Goal: Task Accomplishment & Management: Manage account settings

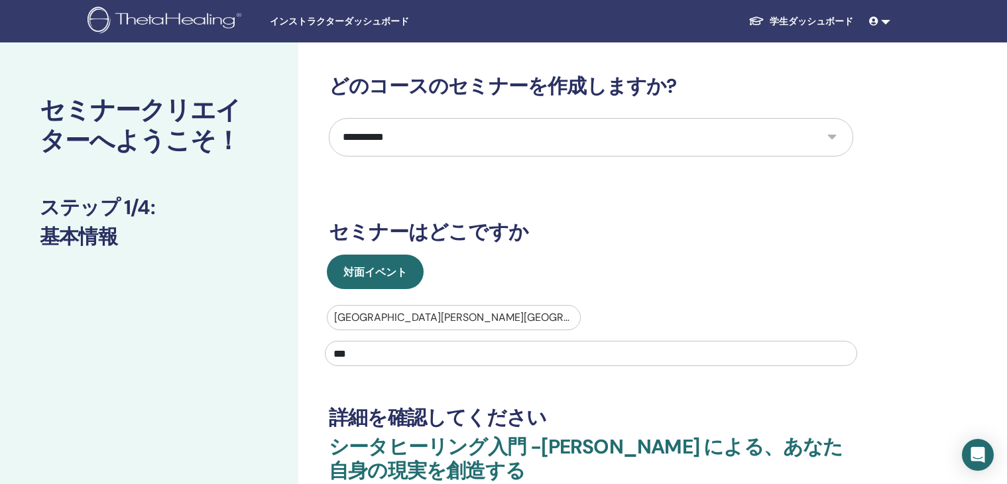
select select "**"
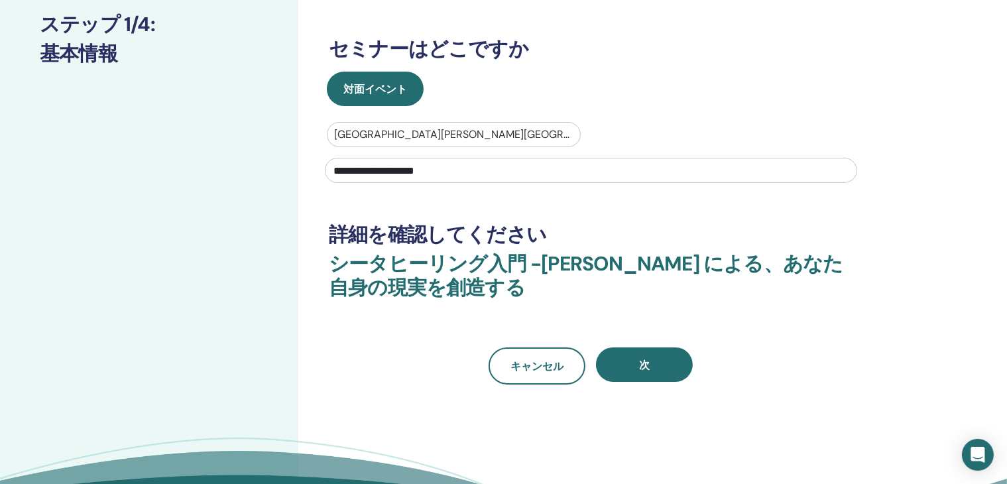
scroll to position [199, 0]
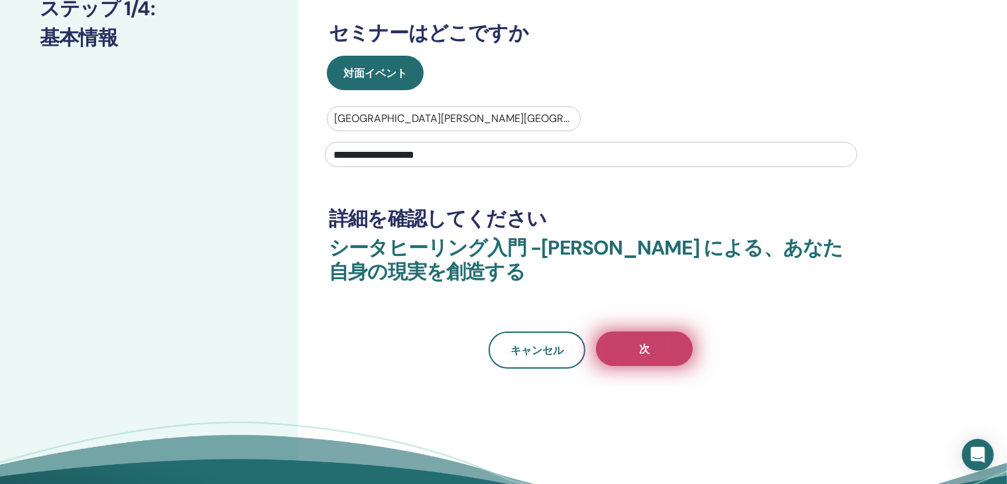
type input "**********"
click at [641, 349] on font "次" at bounding box center [644, 349] width 11 height 14
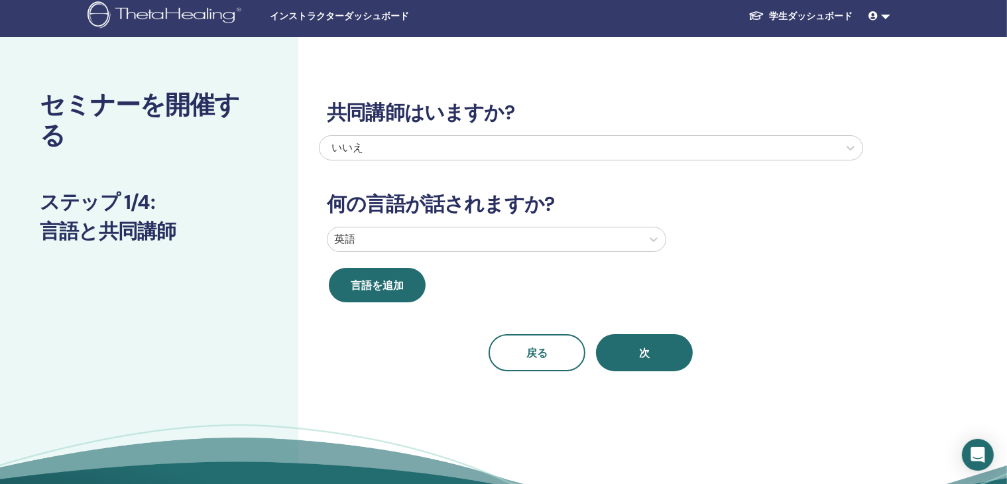
scroll to position [0, 0]
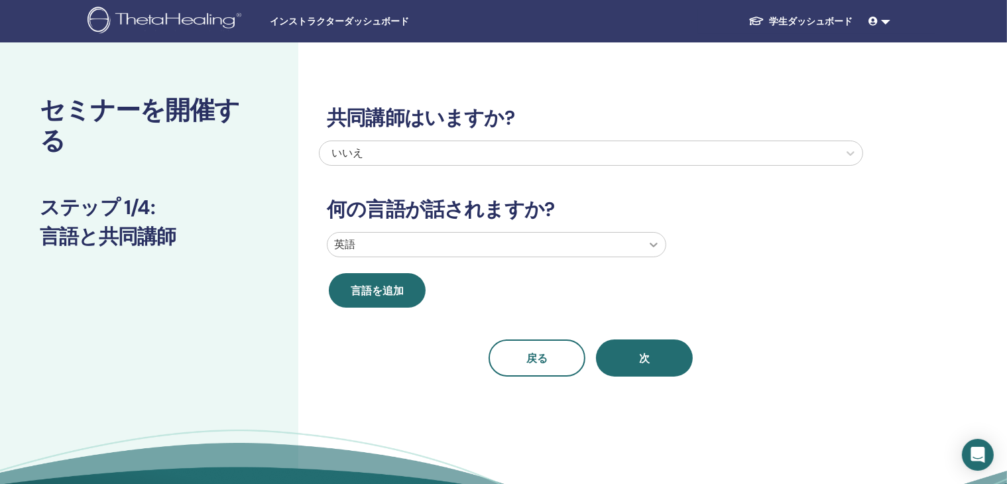
click at [654, 249] on icon at bounding box center [653, 244] width 13 height 13
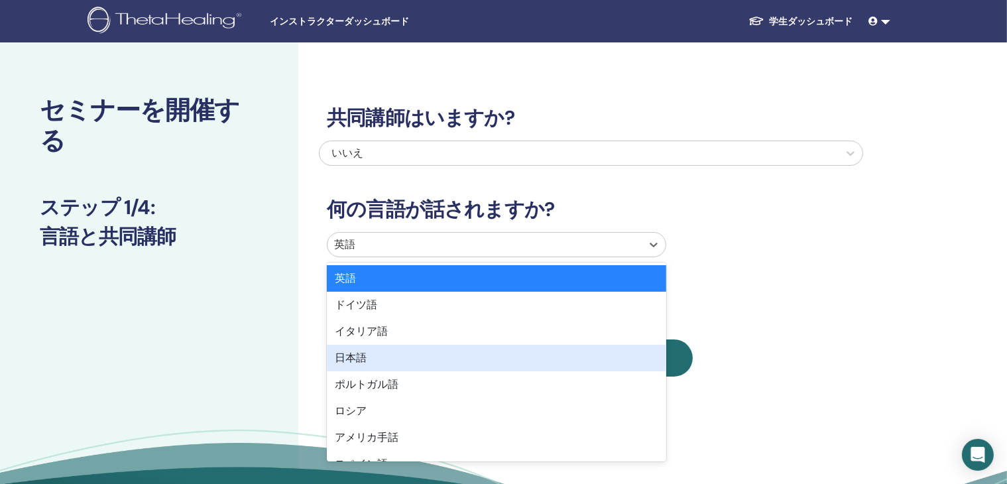
click at [596, 353] on div "日本語" at bounding box center [496, 358] width 339 height 27
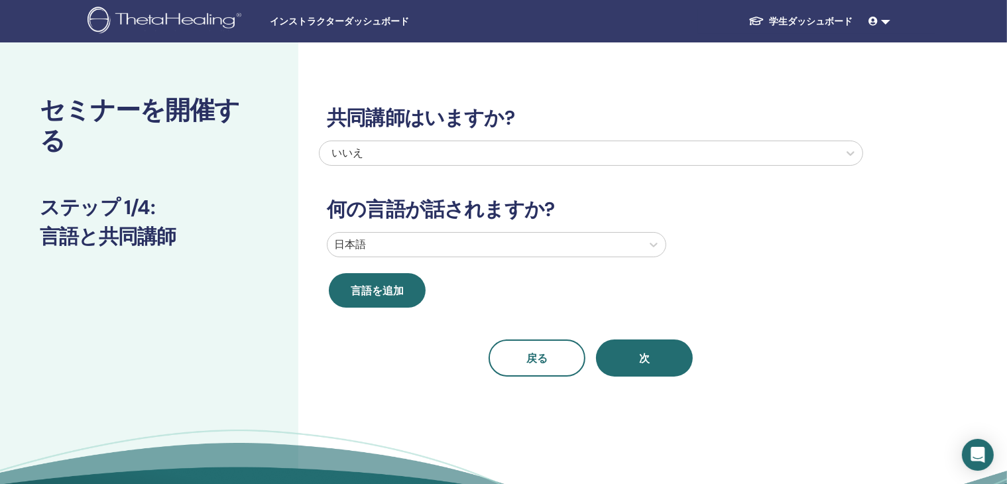
click at [830, 278] on div "共同講師はいますか? いいえ 何の言語が話されますか? 日本語 言語を追加 戻る 次" at bounding box center [591, 225] width 544 height 302
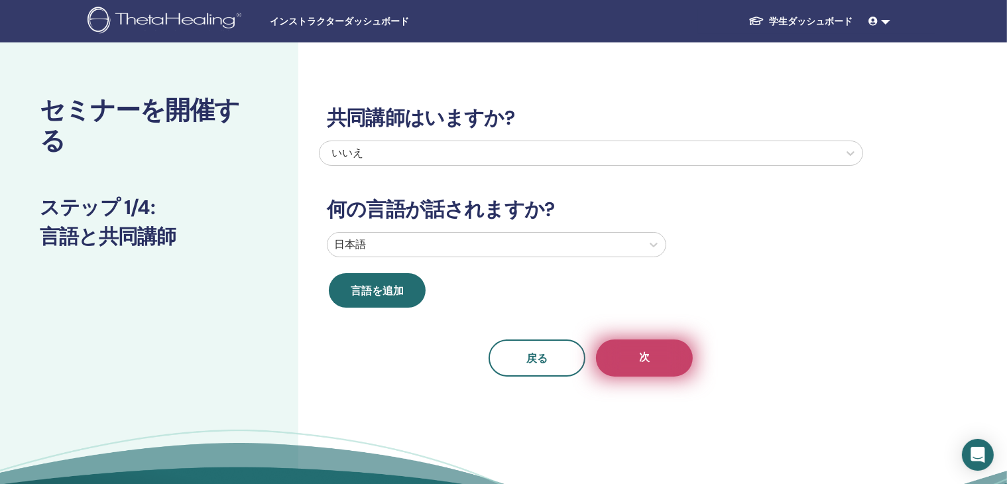
click at [645, 358] on font "次" at bounding box center [644, 357] width 11 height 14
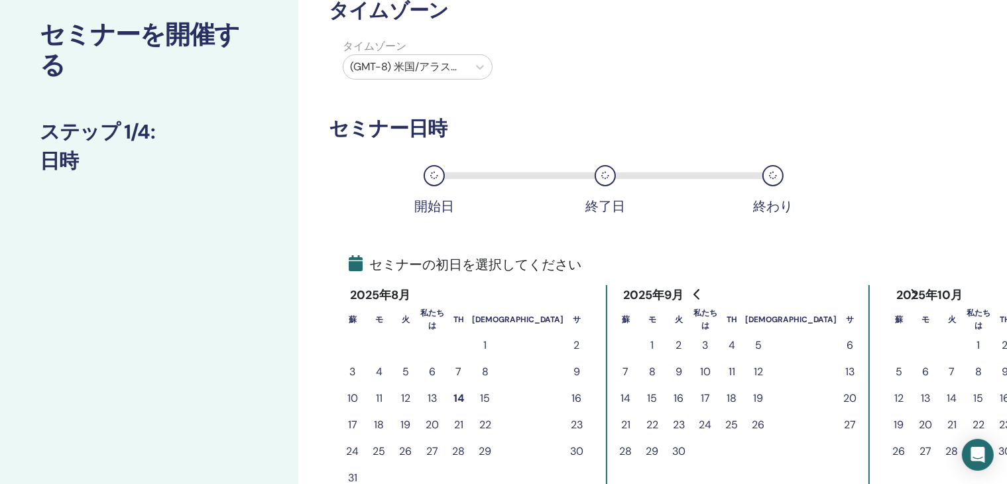
scroll to position [133, 0]
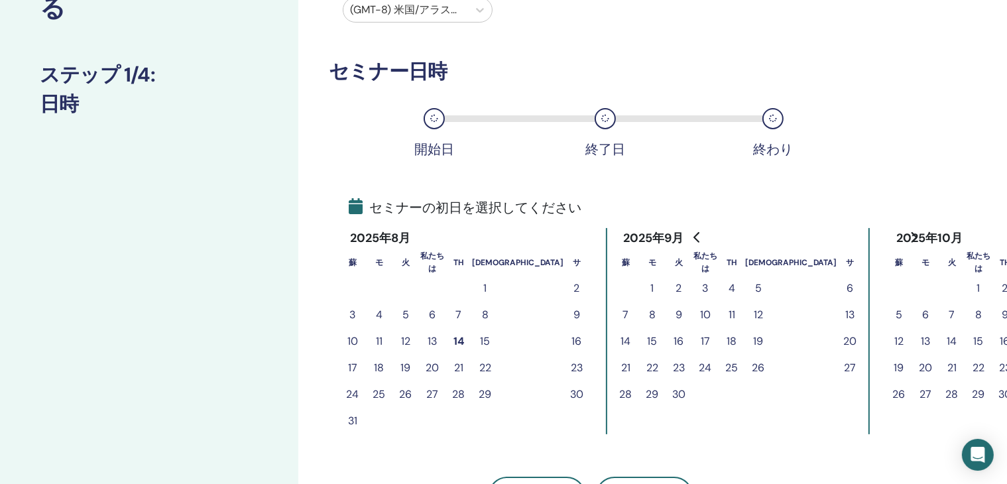
click at [572, 342] on font "16" at bounding box center [577, 341] width 10 height 14
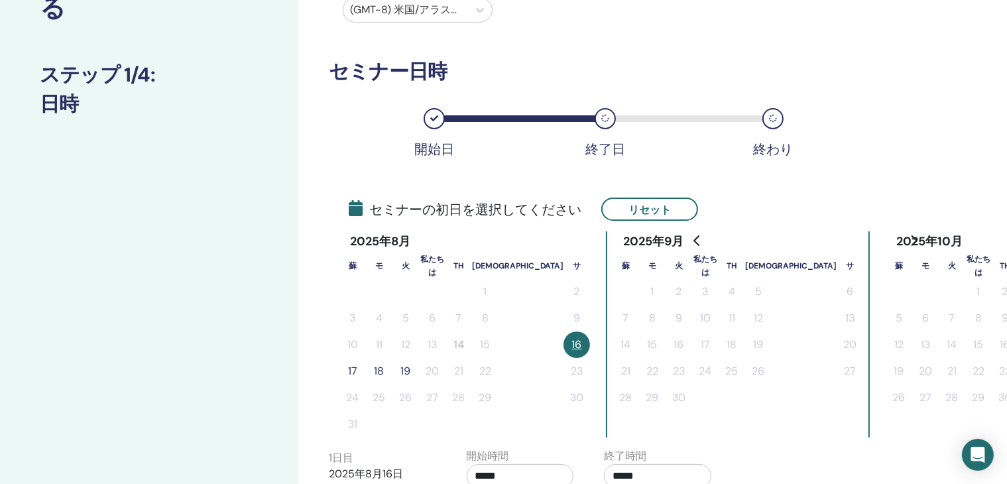
click at [350, 370] on font "17" at bounding box center [352, 371] width 9 height 14
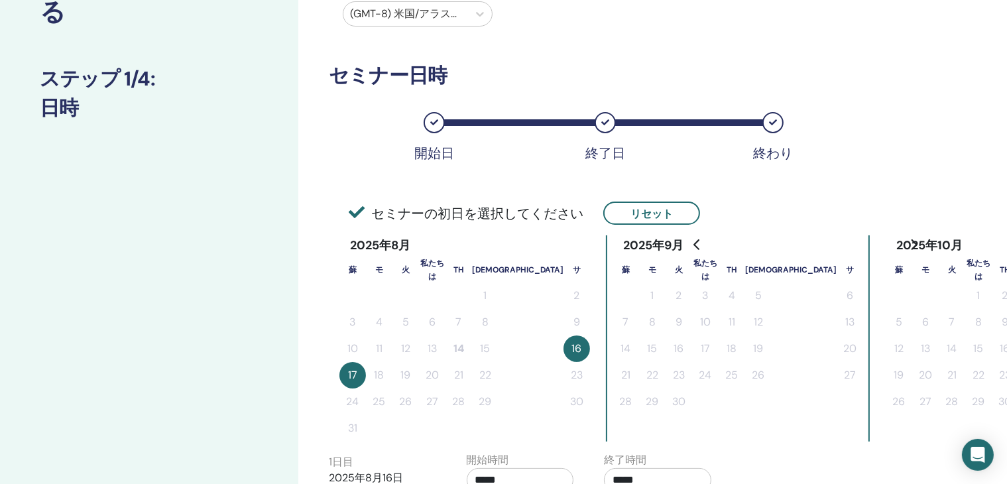
scroll to position [0, 0]
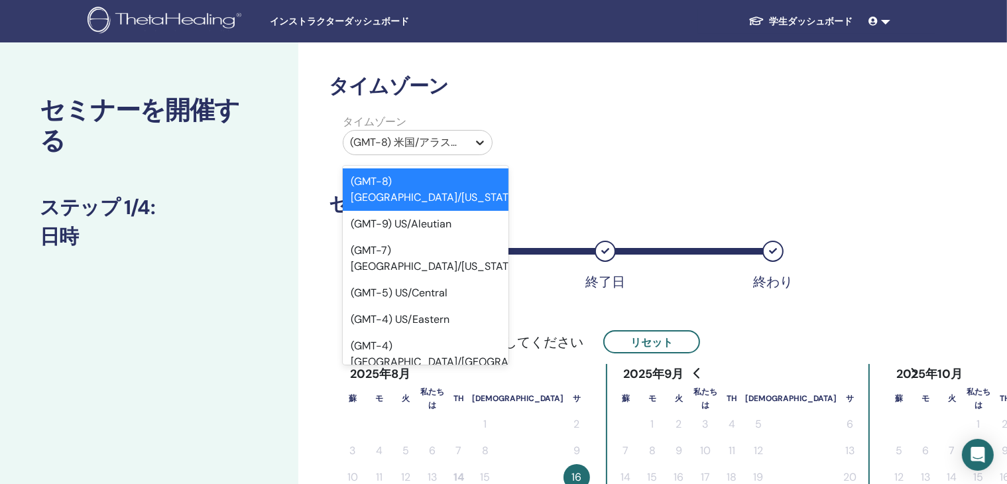
click at [475, 144] on icon at bounding box center [479, 142] width 13 height 13
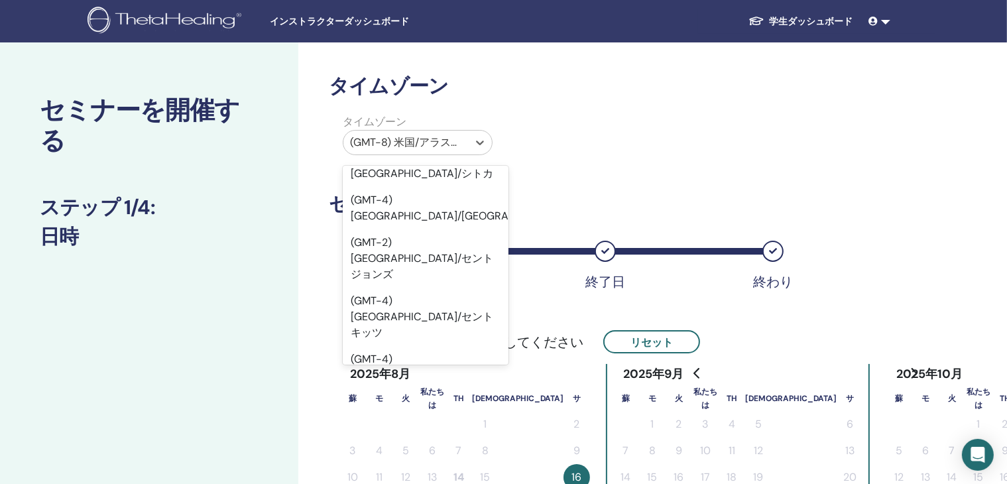
scroll to position [12327, 0]
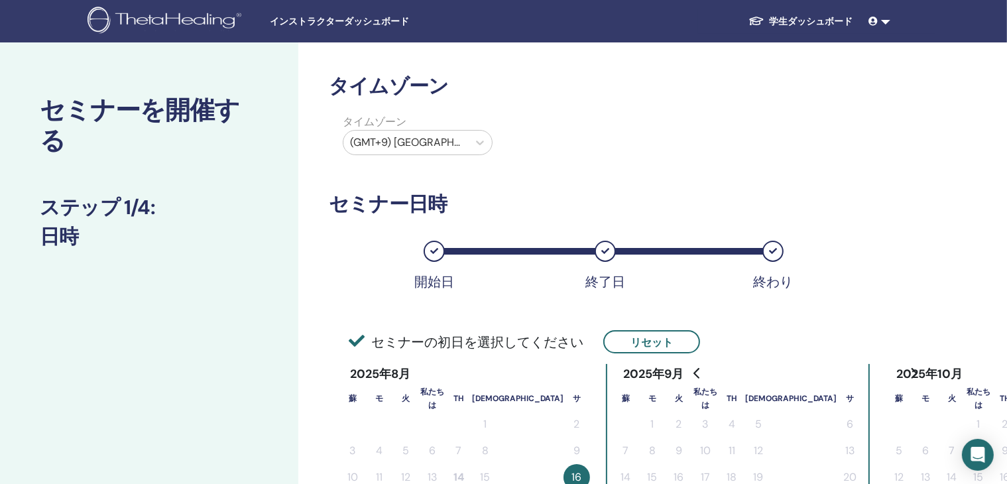
click at [926, 244] on div "タイムゾーン タイムゾーン (GMT+9) アジア/東京 セミナー日時 開始日 終了日 終わり セミナーの初日を選択してください リセット 2025年8月 蘇…" at bounding box center [633, 486] width 671 height 889
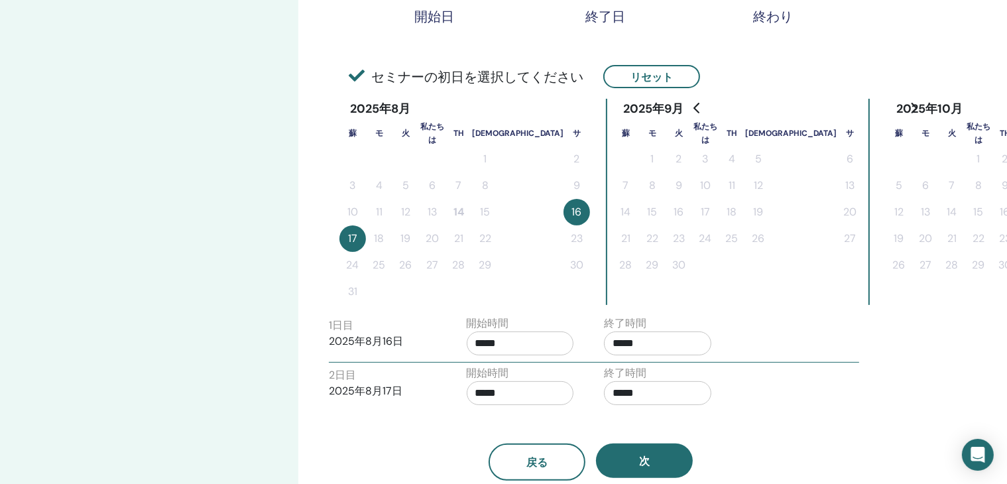
scroll to position [331, 0]
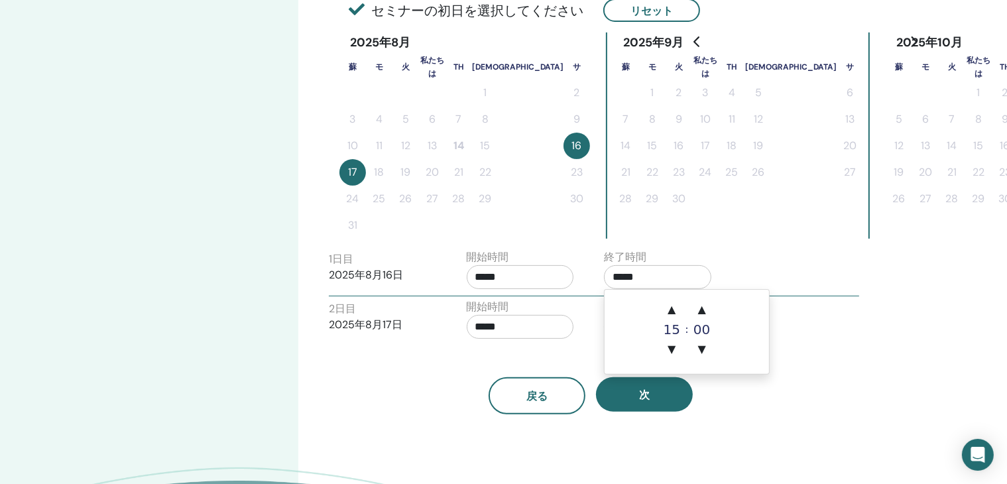
click at [676, 274] on input "*****" at bounding box center [657, 277] width 107 height 24
click at [668, 352] on font "▼" at bounding box center [668, 349] width 8 height 13
click at [667, 309] on font "▲" at bounding box center [668, 309] width 8 height 13
type input "*****"
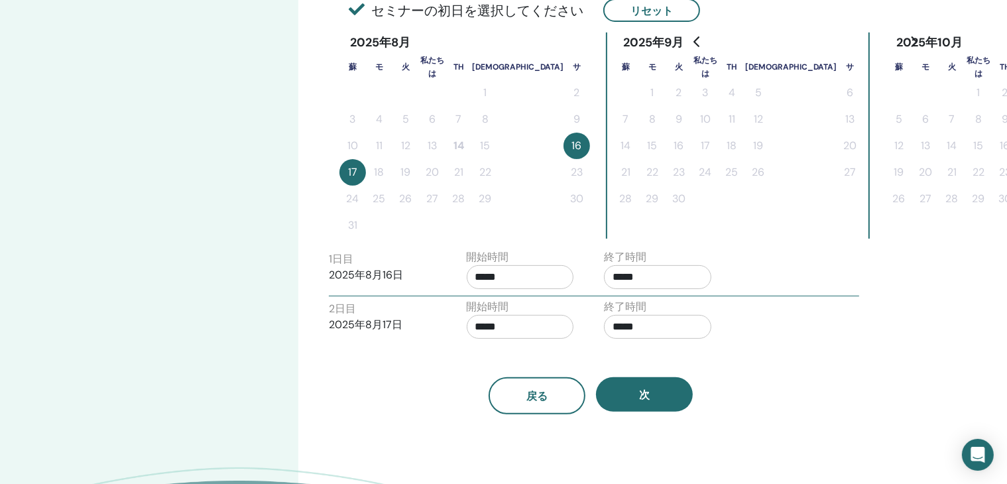
click at [830, 353] on div "戻る 次" at bounding box center [591, 379] width 544 height 69
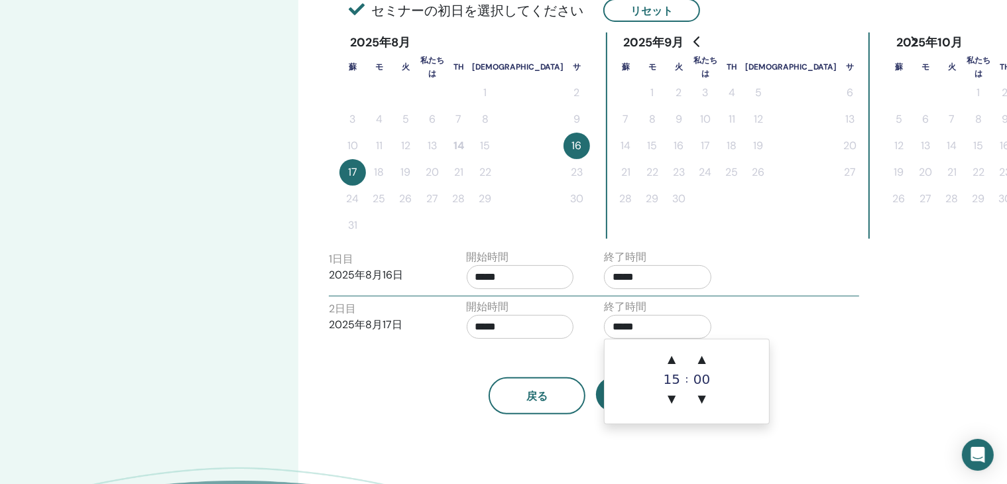
click at [667, 331] on input "*****" at bounding box center [657, 327] width 107 height 24
click at [668, 363] on font "▲" at bounding box center [668, 359] width 8 height 13
type input "*****"
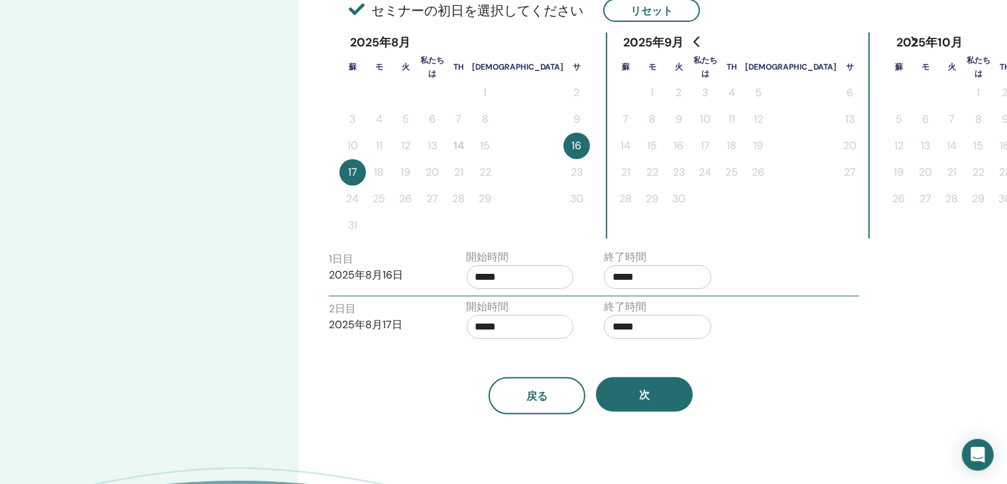
click at [867, 359] on div "タイムゾーン タイムゾーン (GMT+9) アジア/東京 セミナー日時 開始日 終了日 終わり セミナーの初日を選択してください リセット 2025年8月 蘇…" at bounding box center [633, 155] width 671 height 889
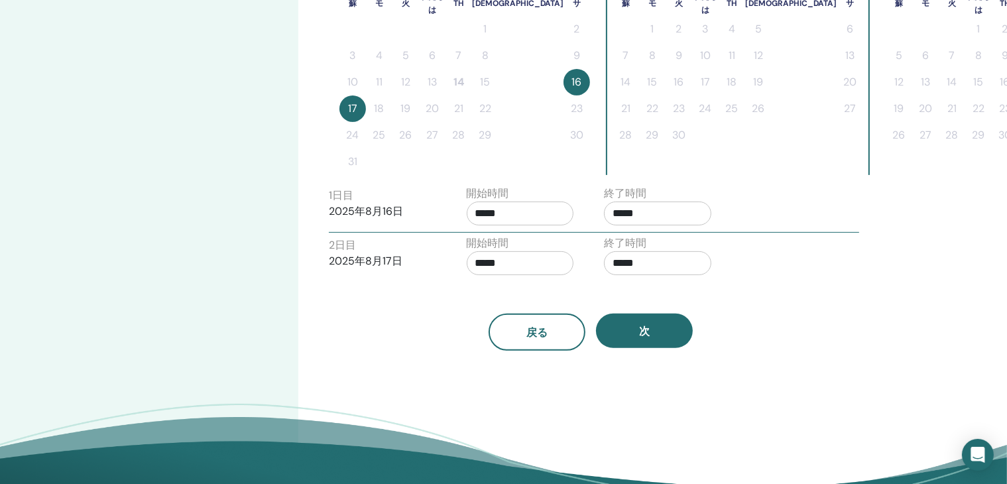
scroll to position [398, 0]
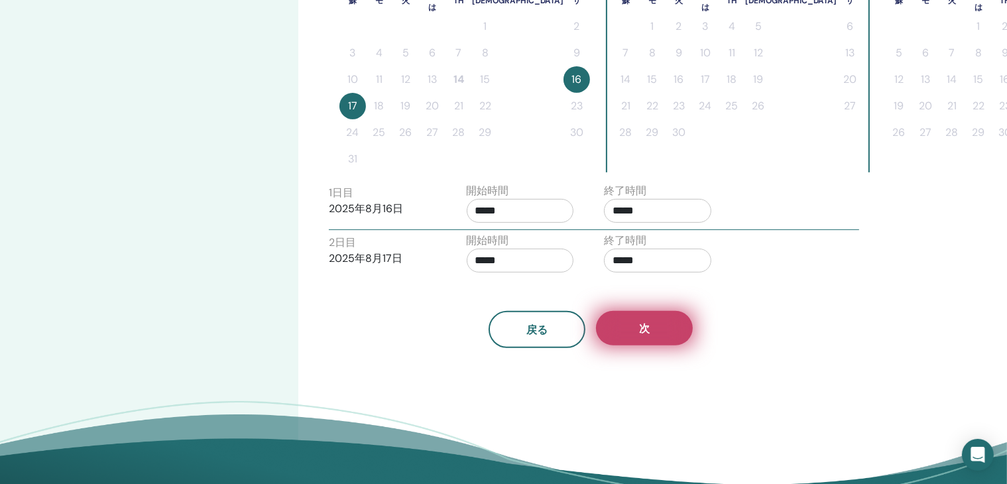
click at [649, 331] on font "次" at bounding box center [644, 328] width 11 height 14
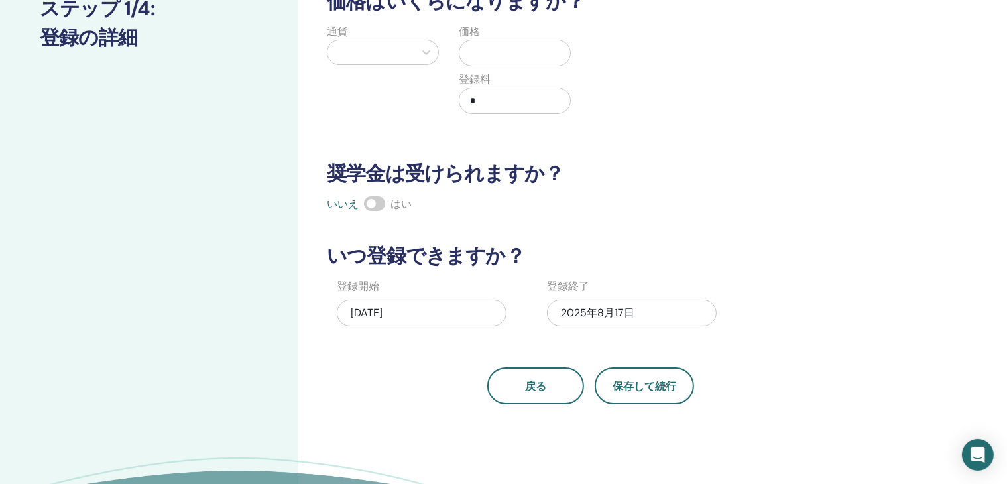
scroll to position [0, 0]
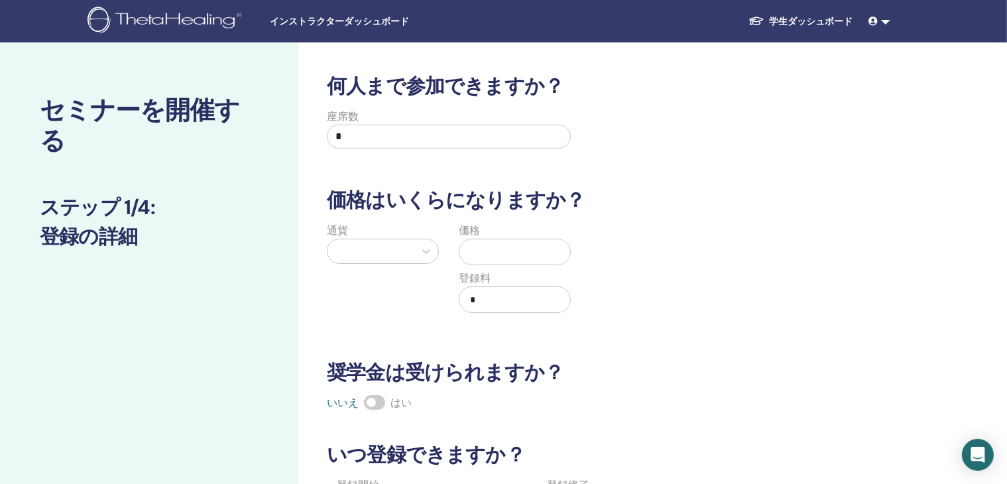
click at [437, 139] on input "*" at bounding box center [449, 137] width 244 height 24
type input "*"
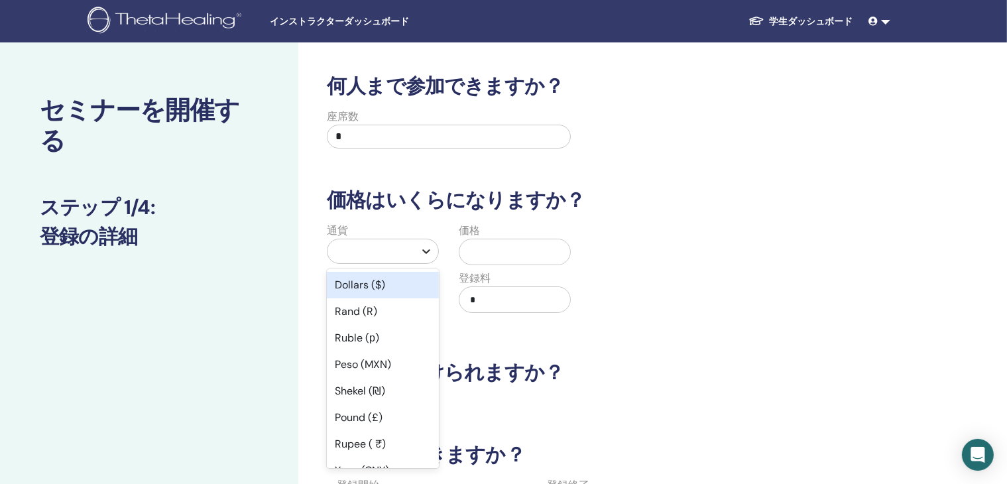
click at [429, 252] on icon at bounding box center [426, 251] width 13 height 13
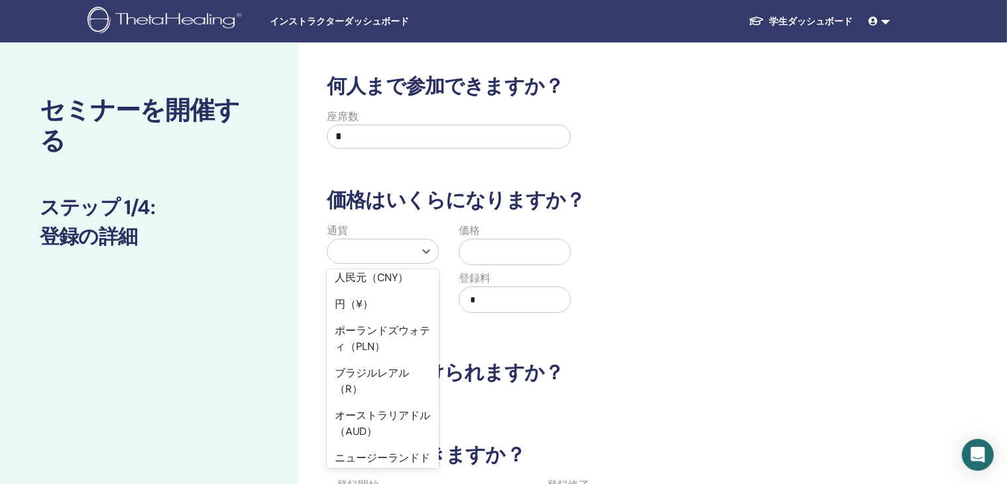
scroll to position [199, 0]
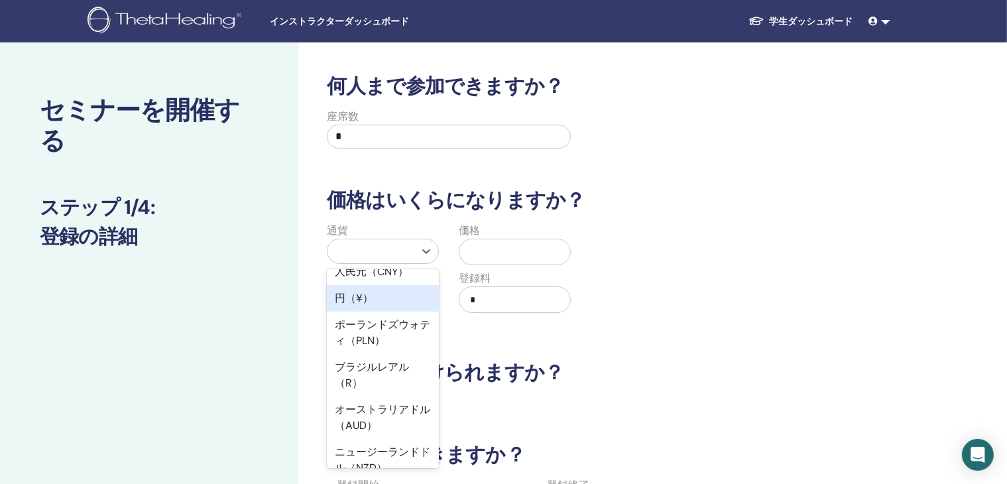
click at [369, 297] on font "円（¥）" at bounding box center [354, 298] width 38 height 14
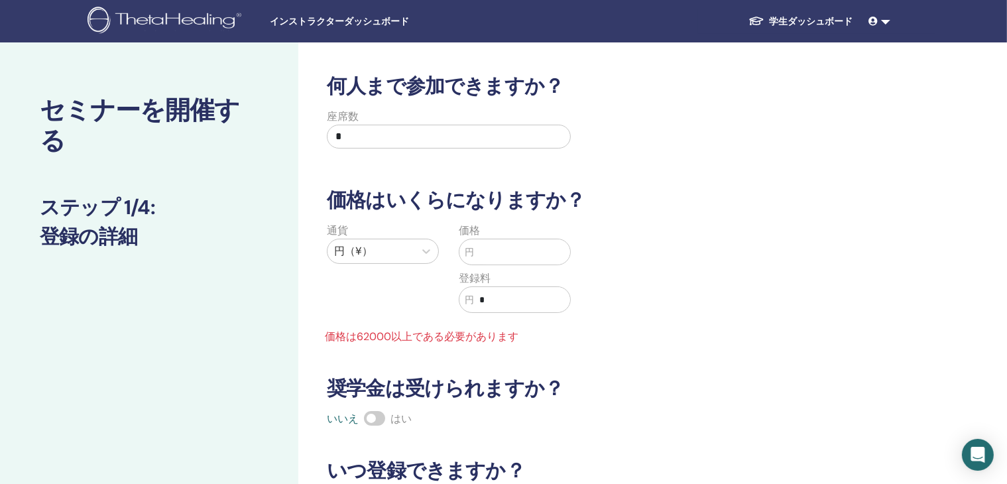
click at [501, 254] on input "text" at bounding box center [522, 251] width 96 height 25
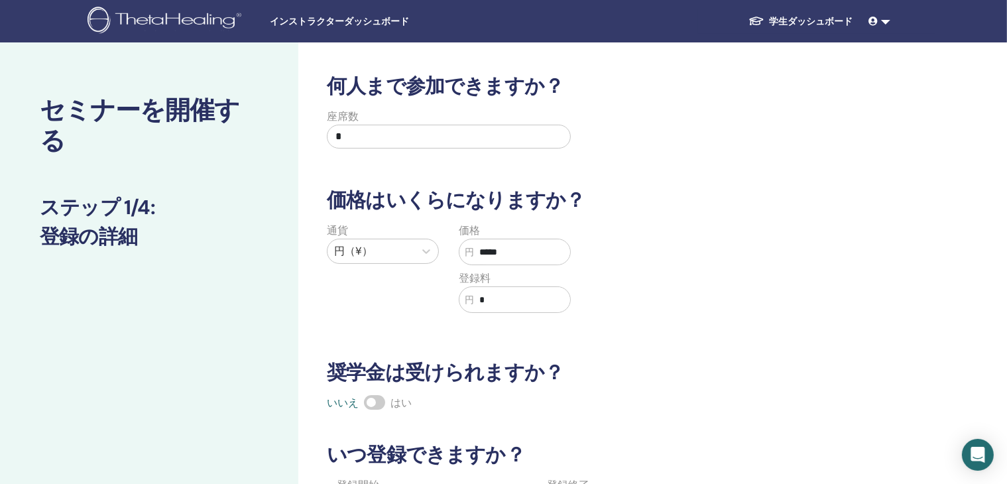
type input "*****"
click at [738, 325] on div "通貨 円（¥） 価格 円 ***** 登録料 円 *" at bounding box center [581, 276] width 544 height 106
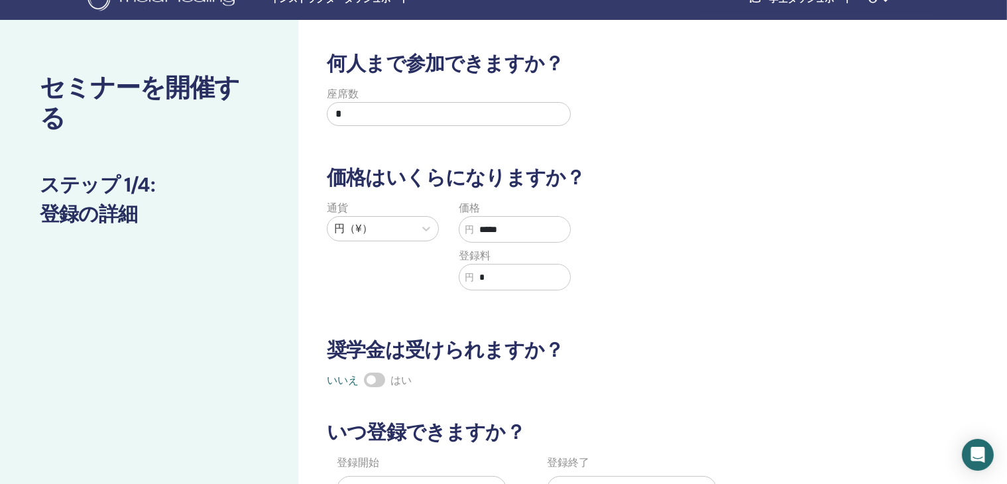
scroll to position [0, 0]
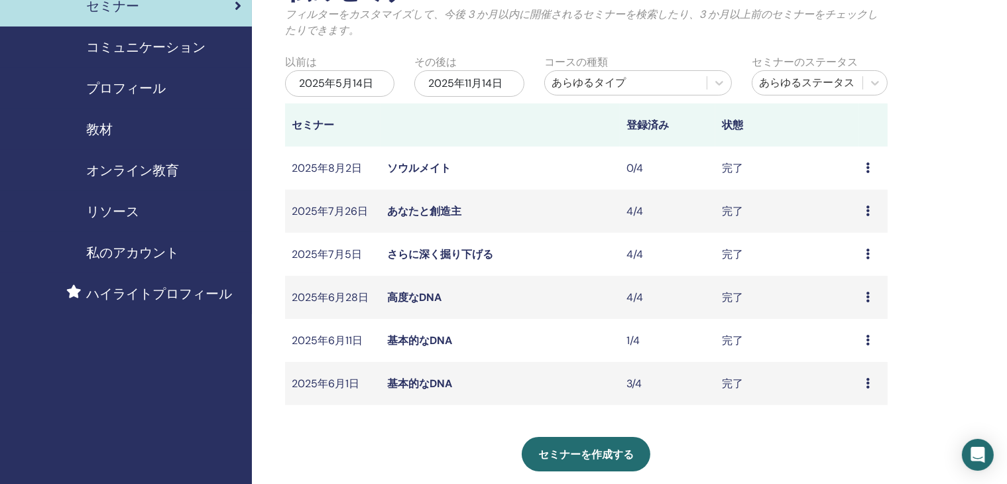
scroll to position [133, 0]
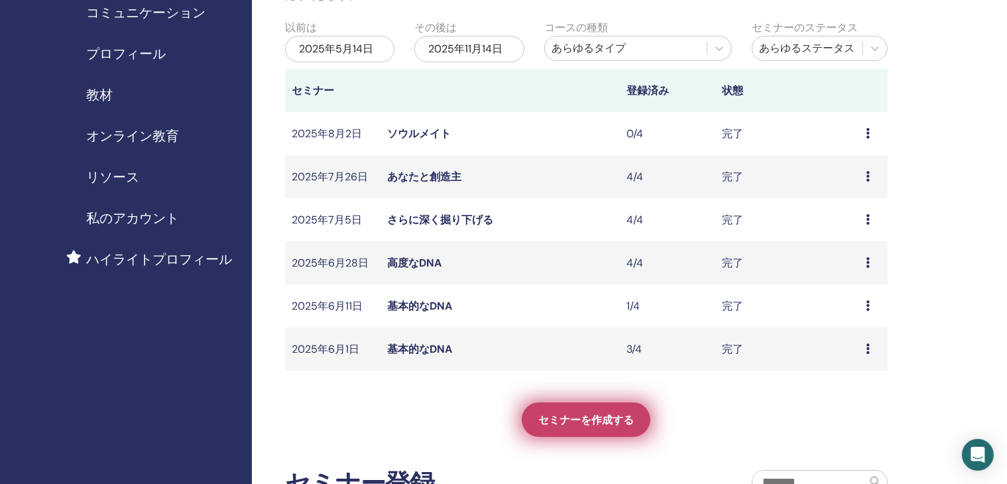
click at [589, 416] on font "セミナーを作成する" at bounding box center [585, 420] width 95 height 14
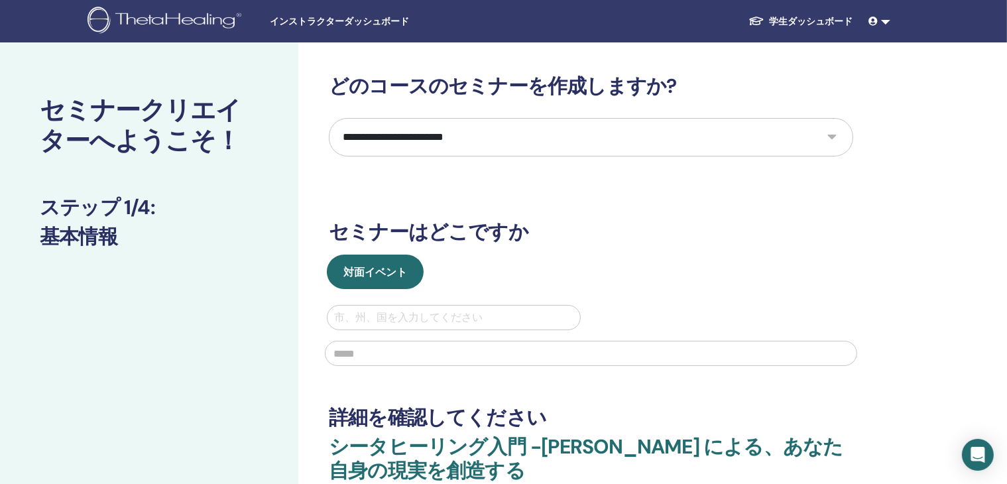
click at [835, 142] on select "**********" at bounding box center [591, 137] width 524 height 38
select select "**"
click at [329, 118] on select "**********" at bounding box center [591, 137] width 524 height 38
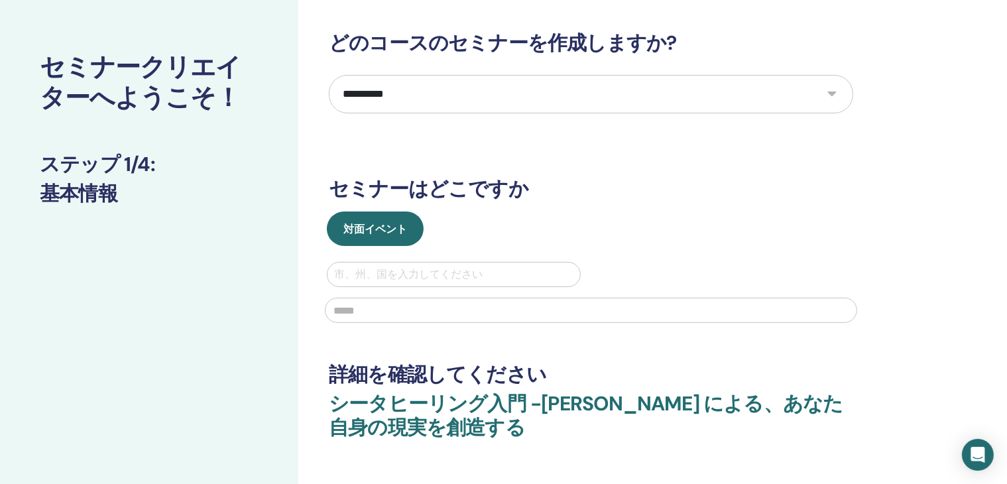
scroll to position [66, 0]
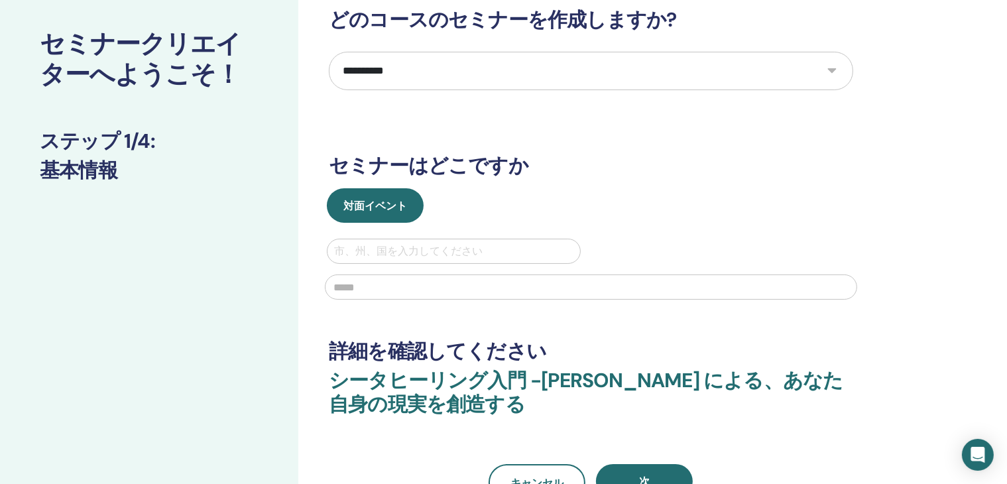
click at [481, 254] on div at bounding box center [453, 251] width 239 height 19
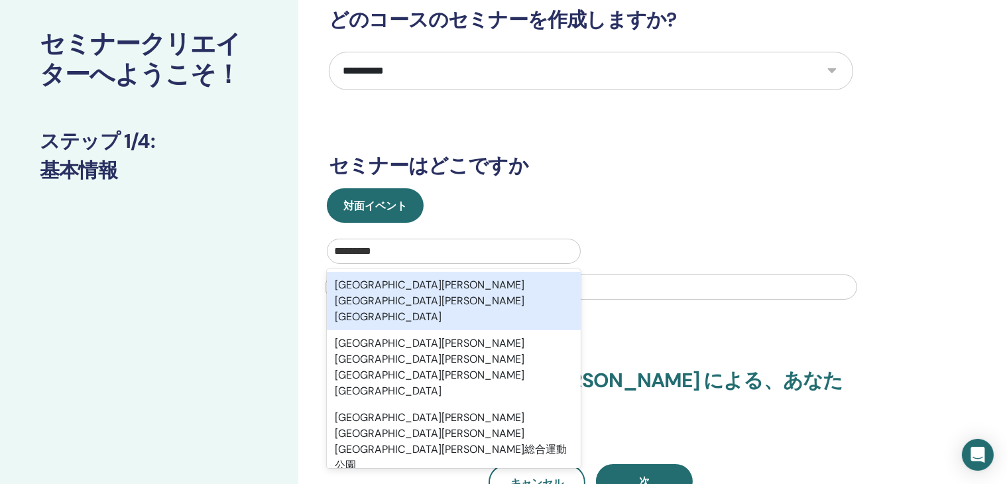
type input "*********"
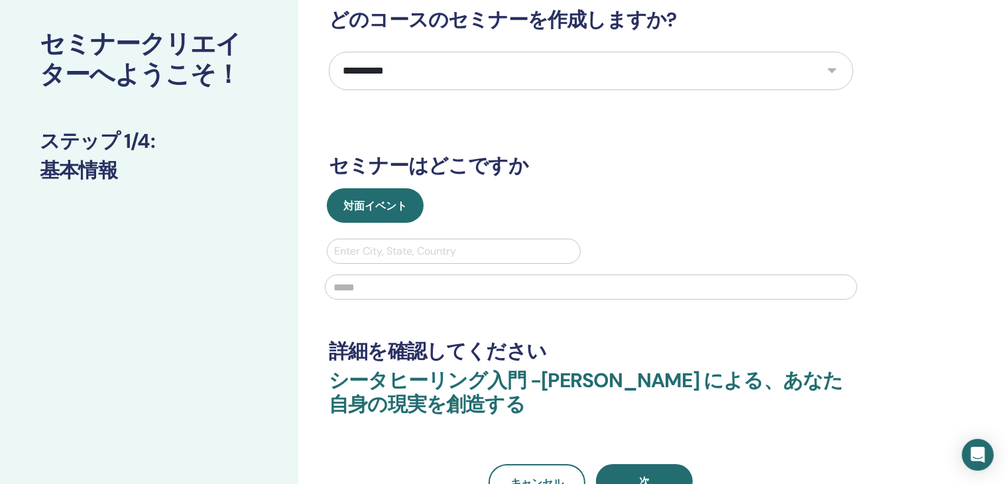
click at [644, 244] on div "Enter City, State, Country" at bounding box center [591, 273] width 548 height 69
click at [416, 247] on div at bounding box center [453, 251] width 239 height 19
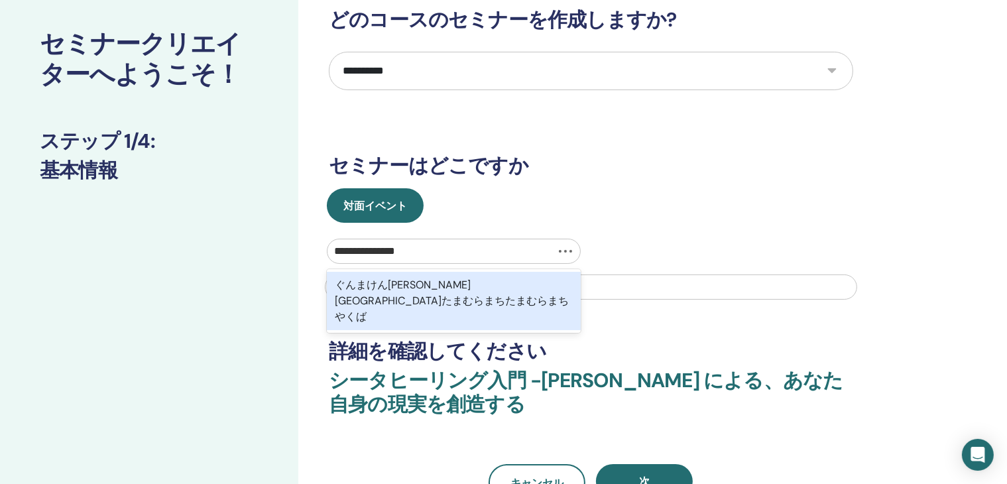
type input "**********"
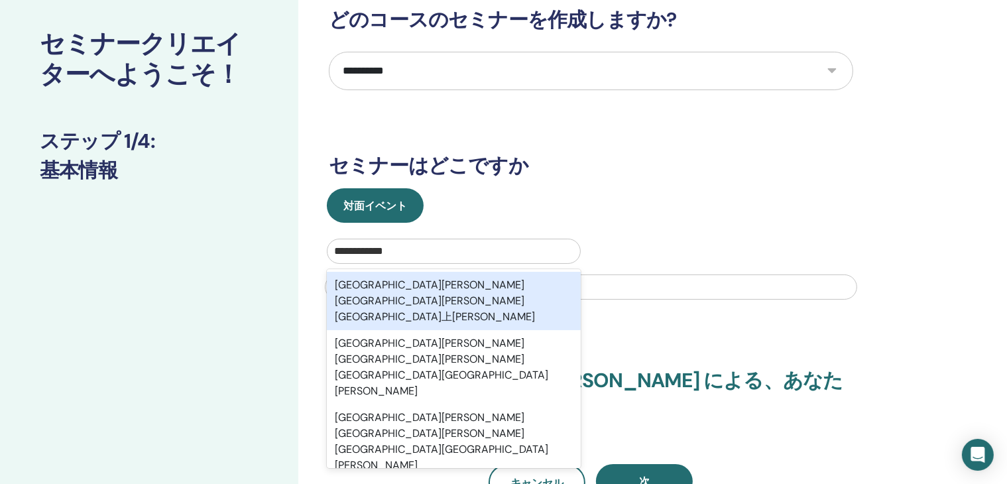
click at [416, 288] on font "群馬県佐波郡玉村町上新田" at bounding box center [435, 301] width 200 height 46
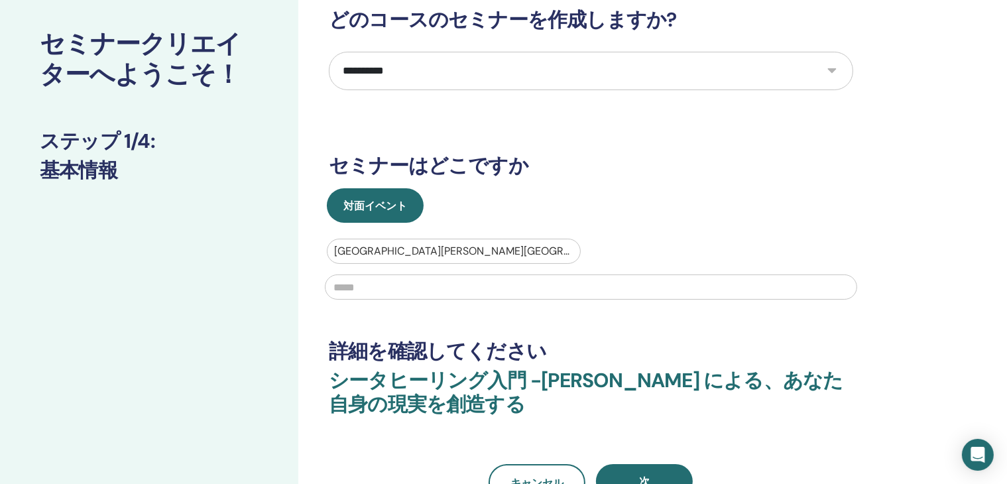
click at [406, 292] on input "text" at bounding box center [591, 286] width 532 height 25
type input "**********"
click at [938, 345] on div "**********" at bounding box center [633, 331] width 671 height 710
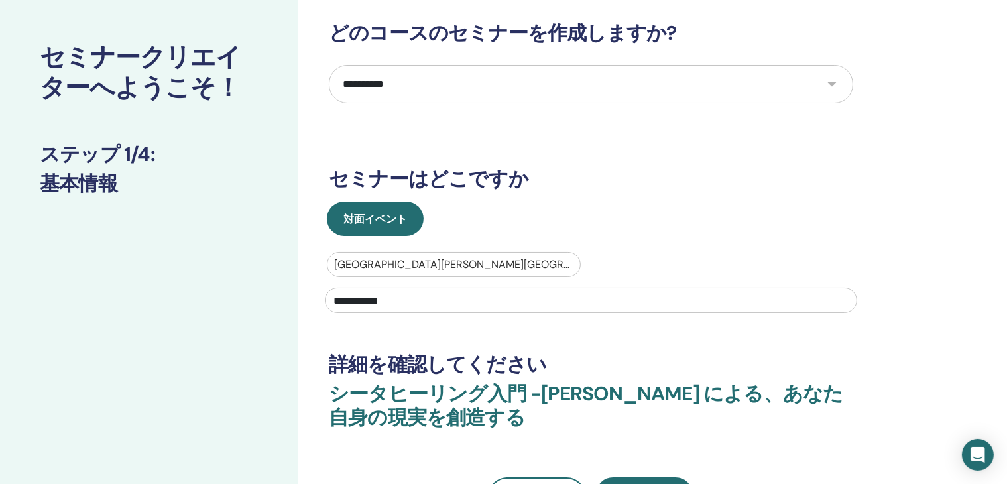
scroll to position [133, 0]
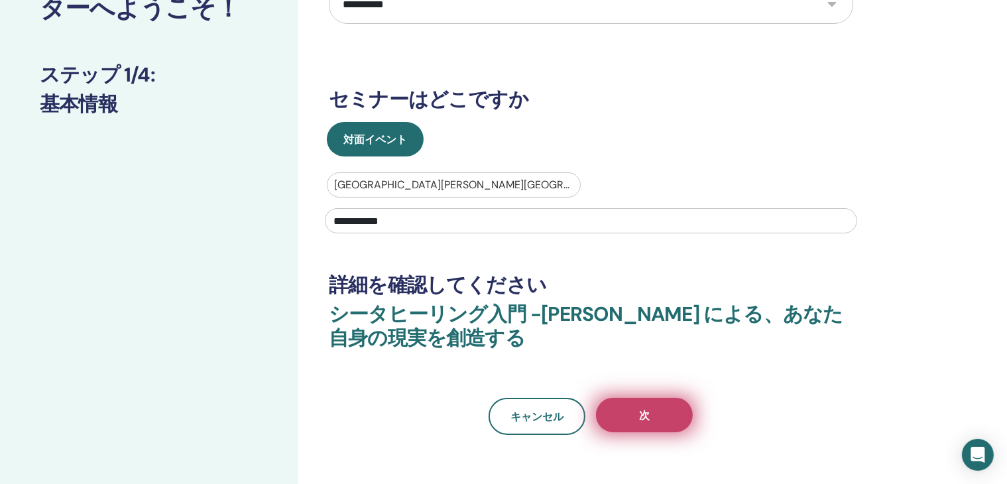
click at [642, 422] on button "次" at bounding box center [644, 415] width 97 height 34
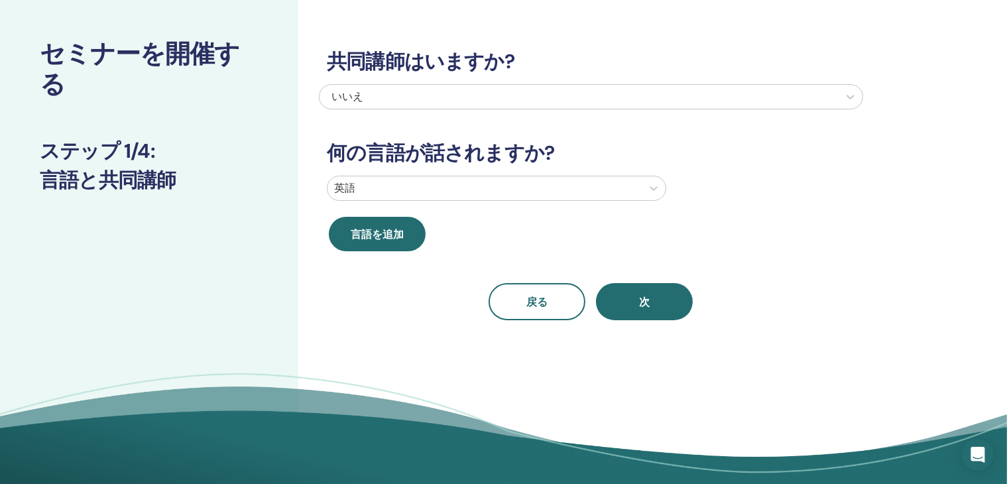
scroll to position [0, 0]
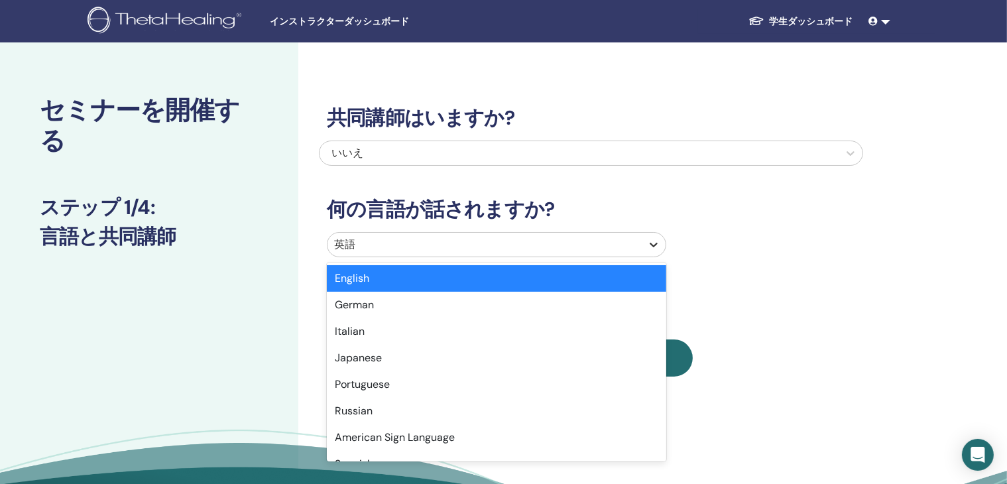
click at [649, 245] on icon at bounding box center [653, 244] width 13 height 13
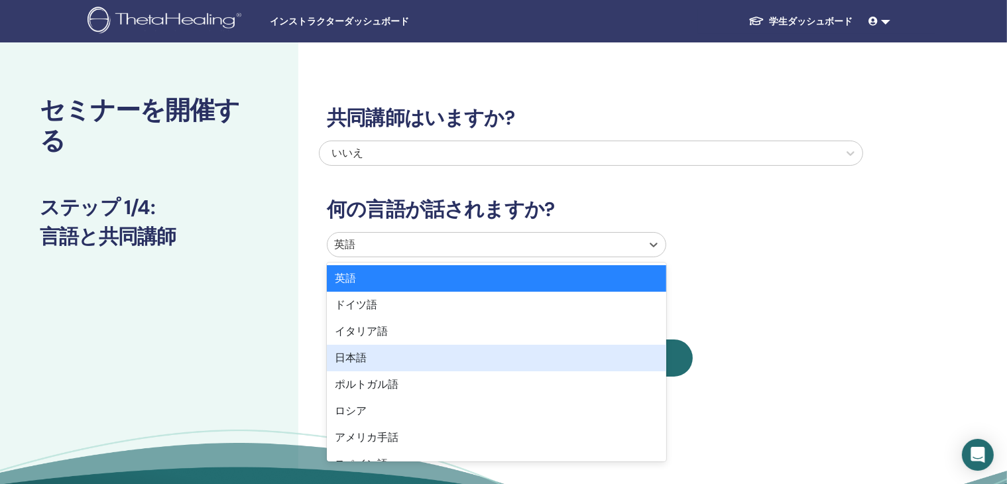
click at [604, 351] on div "日本語" at bounding box center [496, 358] width 339 height 27
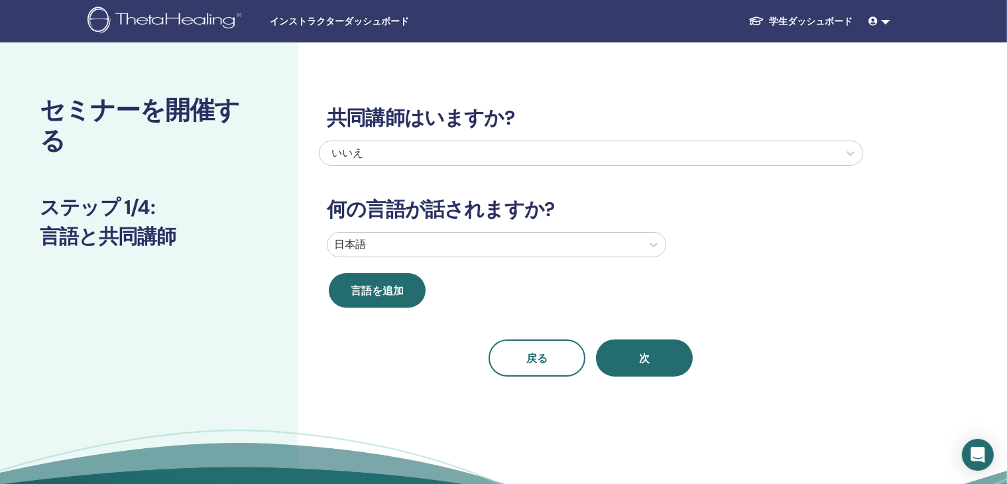
click at [816, 280] on div "共同講師はいますか? いいえ 何の言語が話されますか? 日本語 言語を追加 戻る 次" at bounding box center [591, 225] width 544 height 302
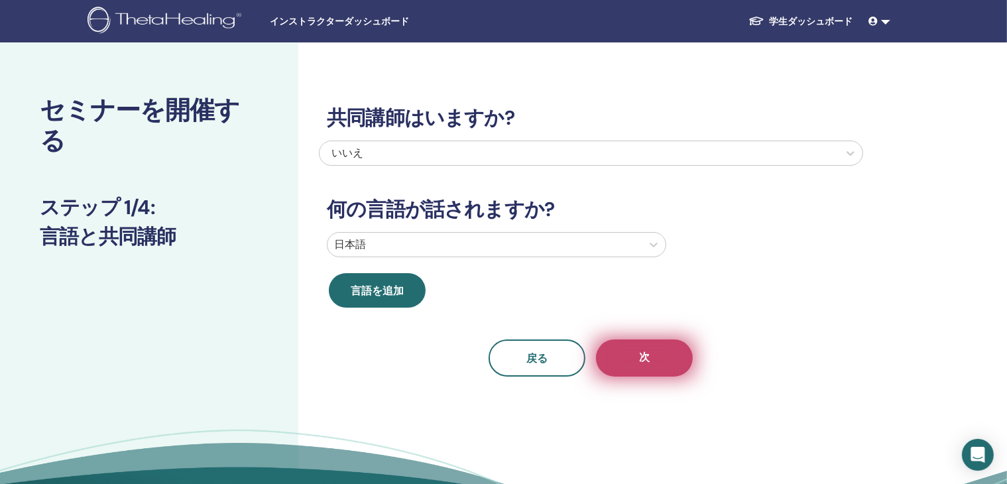
click at [655, 364] on button "次" at bounding box center [644, 357] width 97 height 37
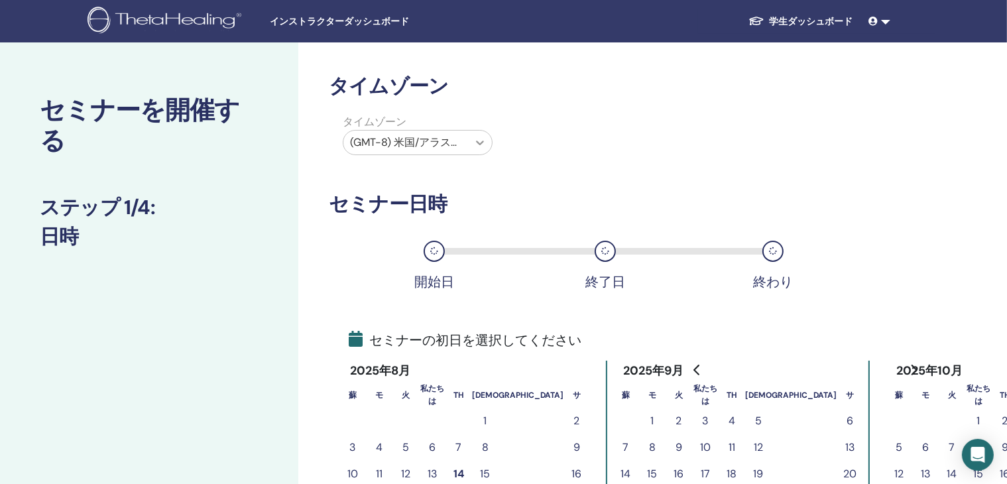
click at [479, 147] on icon at bounding box center [479, 142] width 13 height 13
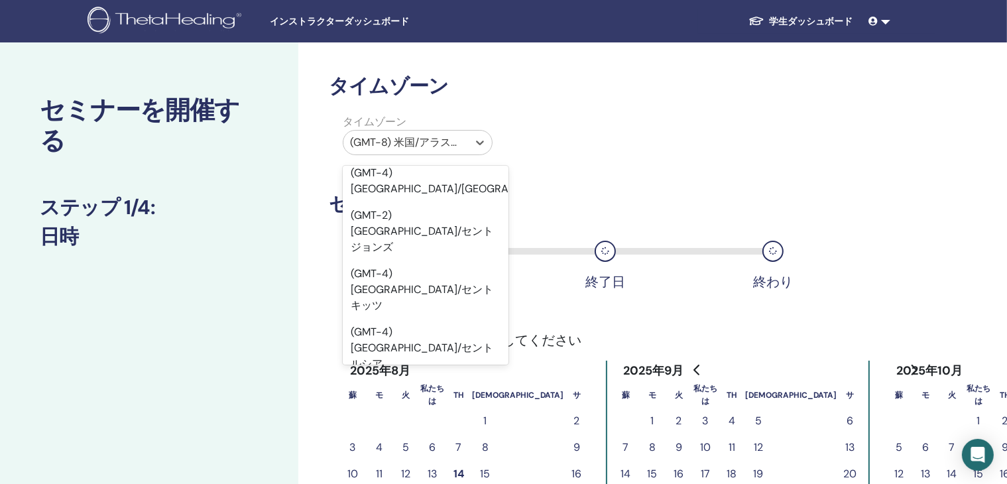
scroll to position [12327, 0]
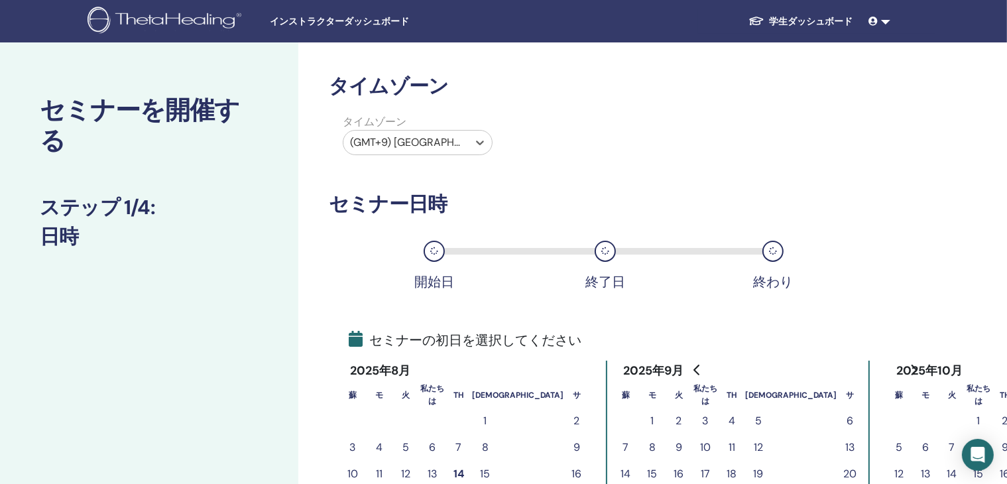
scroll to position [199, 0]
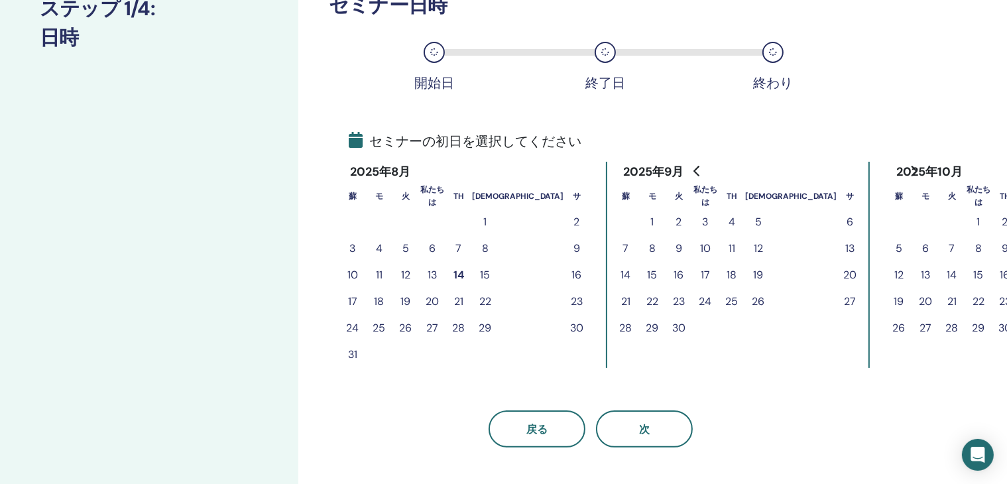
click at [571, 299] on font "23" at bounding box center [577, 301] width 12 height 14
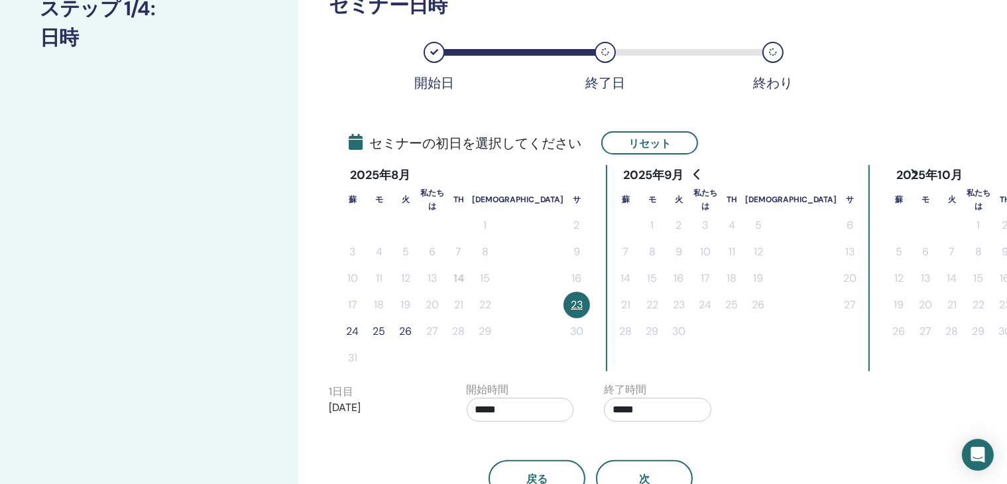
click at [352, 328] on font "24" at bounding box center [353, 331] width 13 height 14
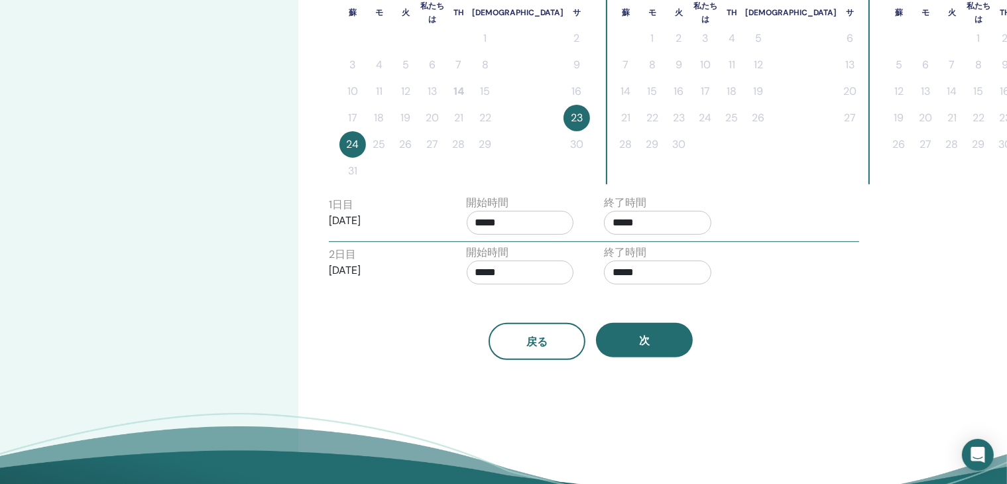
scroll to position [398, 0]
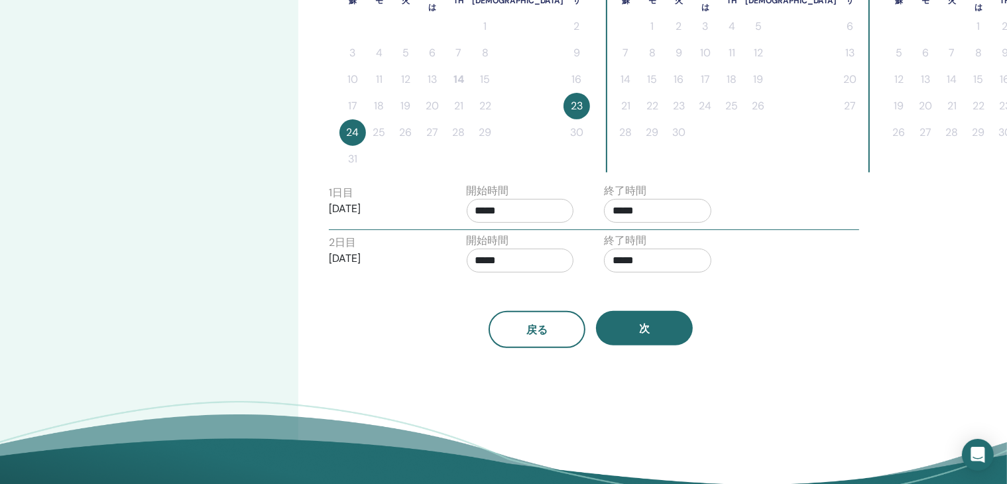
click at [673, 209] on input "*****" at bounding box center [657, 211] width 107 height 24
click at [665, 282] on font "▼" at bounding box center [668, 282] width 8 height 13
click at [666, 239] on font "▲" at bounding box center [668, 243] width 8 height 13
type input "*****"
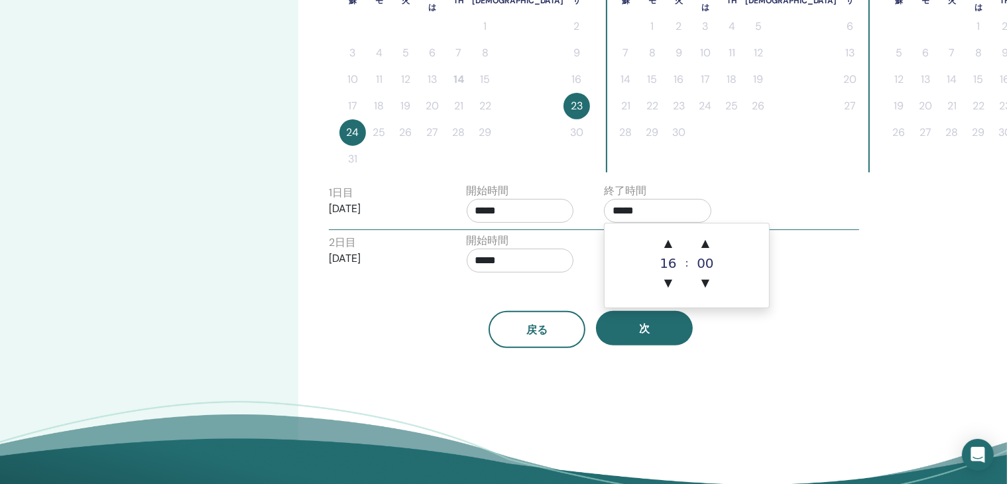
click at [838, 266] on div "2 日 目 2025年8月24日 開始時間 ***** 終了時間 *****" at bounding box center [594, 256] width 550 height 46
click at [664, 256] on input "*****" at bounding box center [657, 261] width 107 height 24
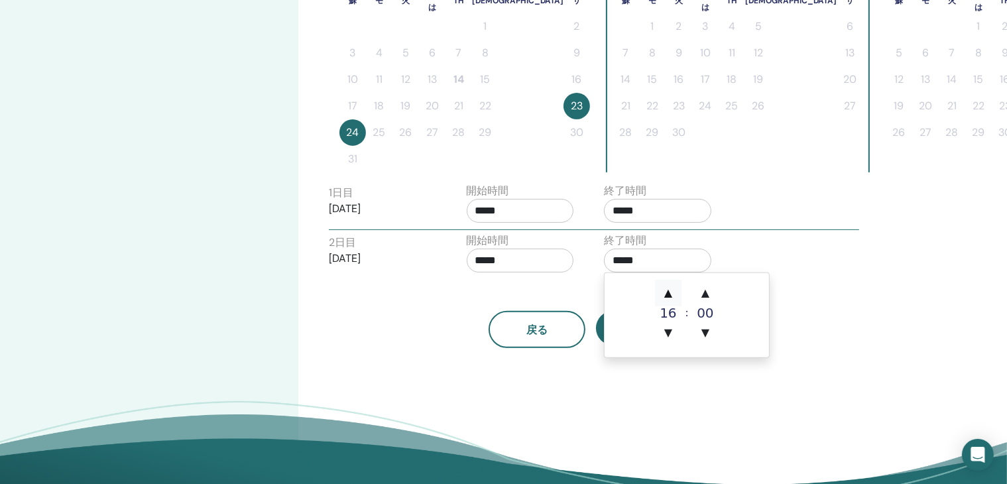
click at [668, 288] on font "▲" at bounding box center [668, 292] width 8 height 13
type input "*****"
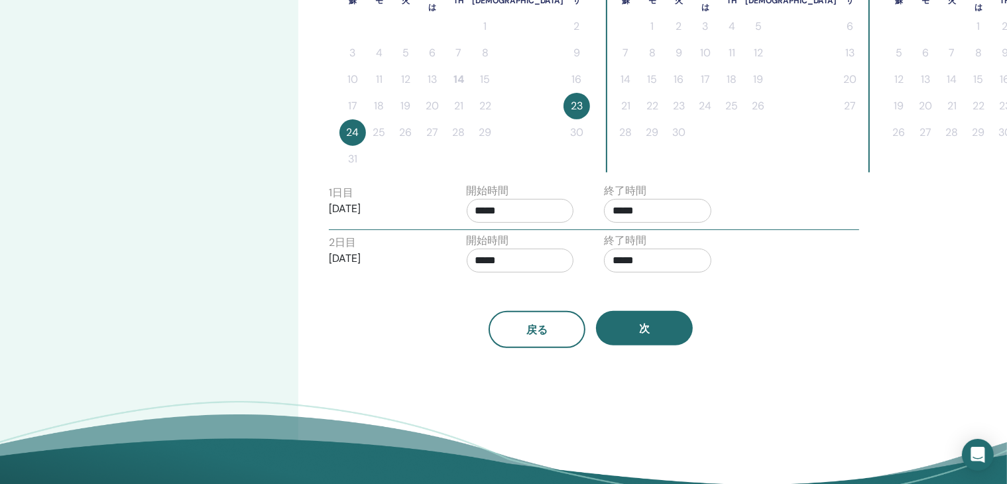
click at [872, 272] on div "タイムゾーン タイムゾーン (GMT+9) アジア/東京 セミナー日時 開始日 終了日 終わり セミナーの初日を選択してください リセット 2025年8月 蘇…" at bounding box center [633, 89] width 671 height 889
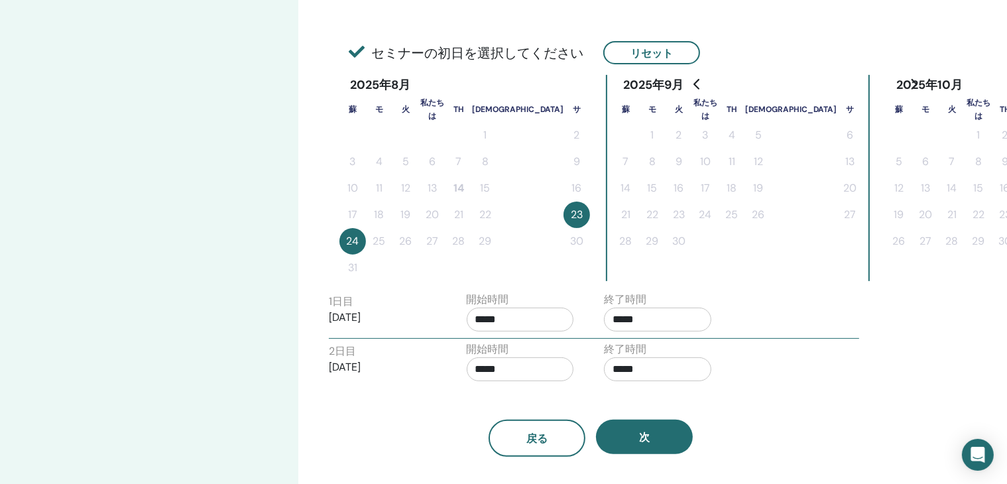
scroll to position [464, 0]
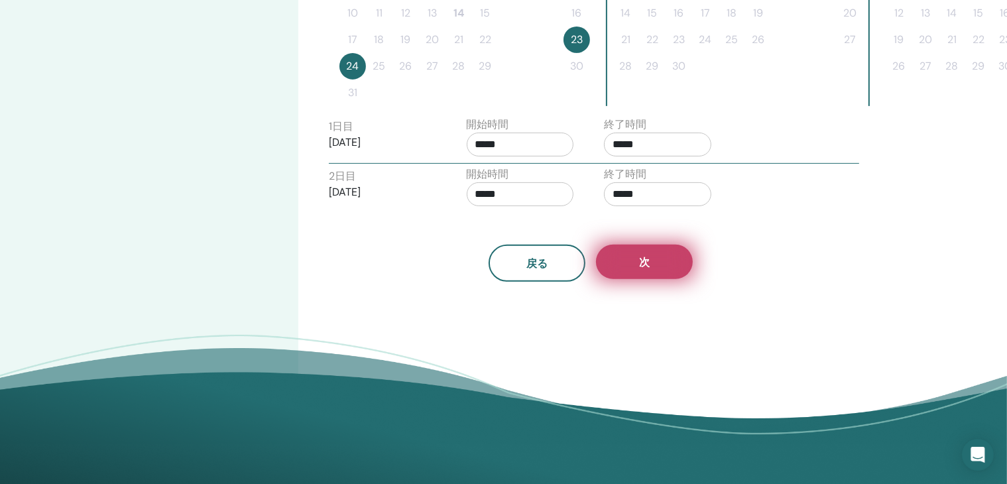
click at [651, 268] on button "次" at bounding box center [644, 262] width 97 height 34
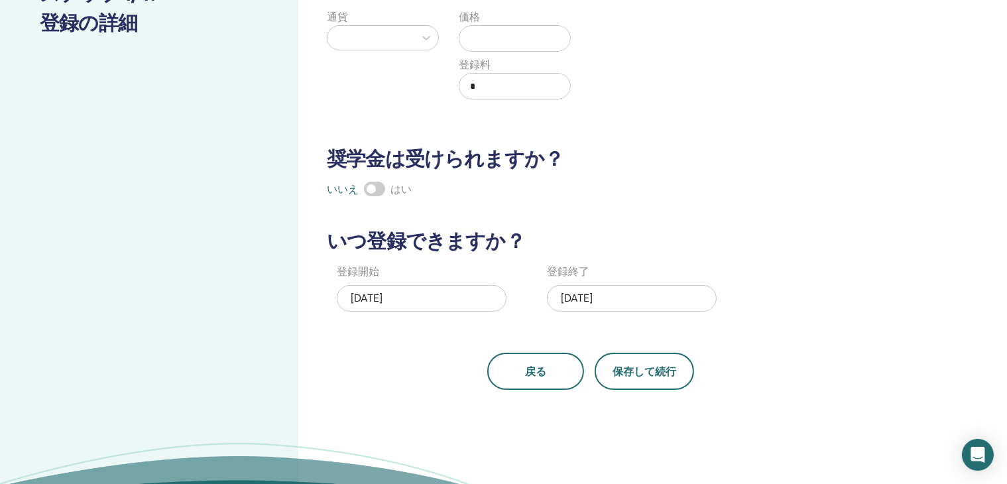
scroll to position [133, 0]
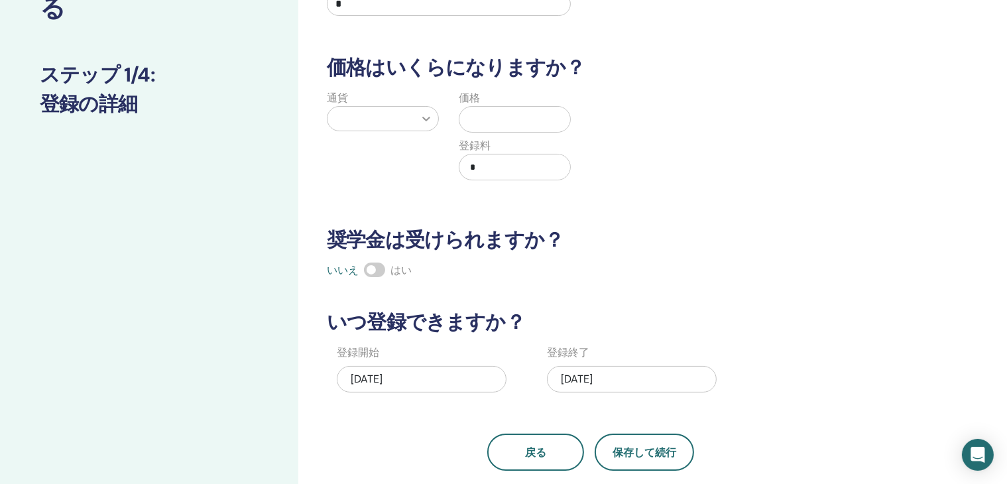
click at [430, 121] on icon at bounding box center [426, 118] width 13 height 13
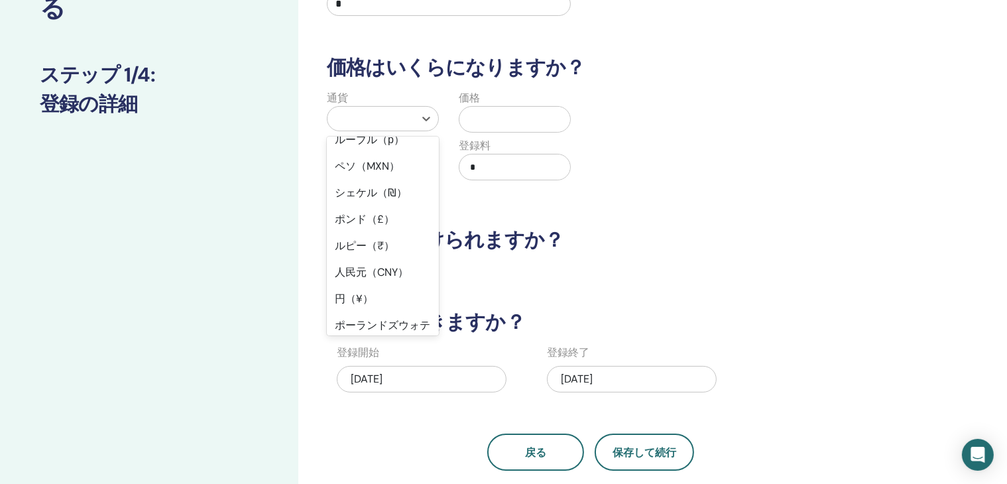
scroll to position [66, 0]
click at [376, 303] on div "円（¥）" at bounding box center [383, 298] width 112 height 27
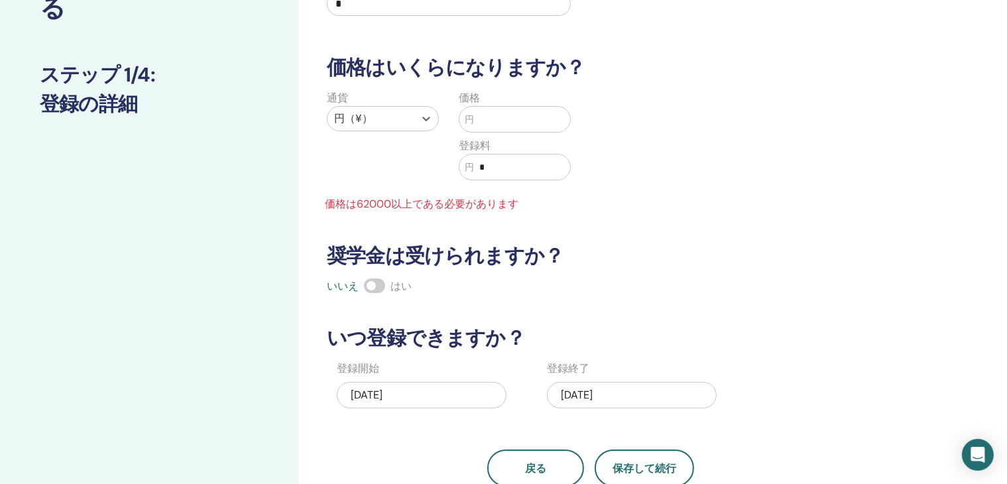
click at [748, 219] on div "何人まで参加できますか？ 座席数 * 価格はいくらになりますか？ 通貨 オプション「円（¥）」を選択しました。 Select is focused ,type…" at bounding box center [591, 214] width 544 height 545
click at [533, 123] on input "text" at bounding box center [522, 119] width 96 height 25
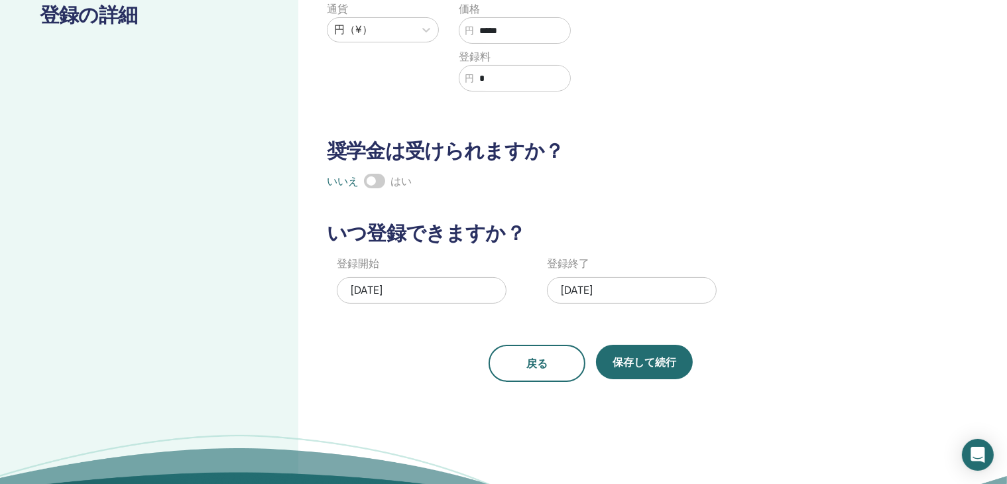
scroll to position [199, 0]
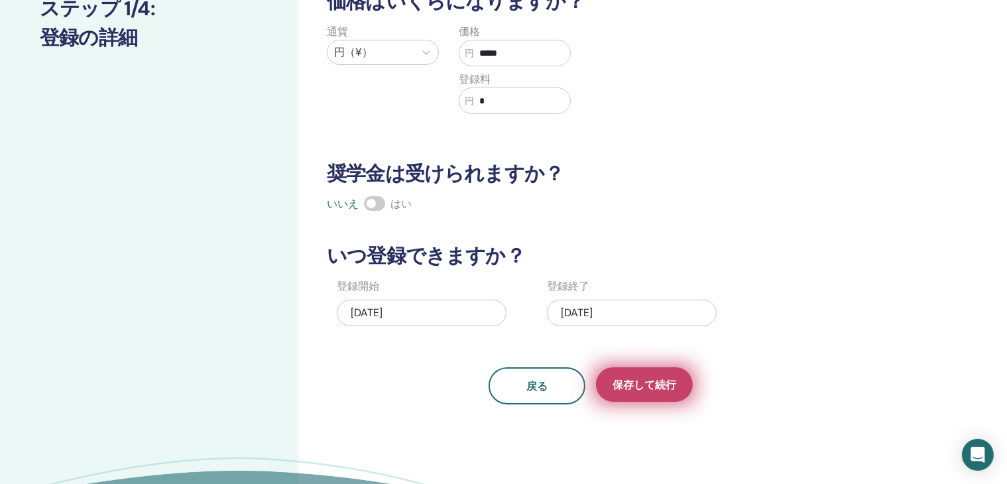
type input "*****"
click at [655, 385] on font "保存して続行" at bounding box center [644, 385] width 64 height 14
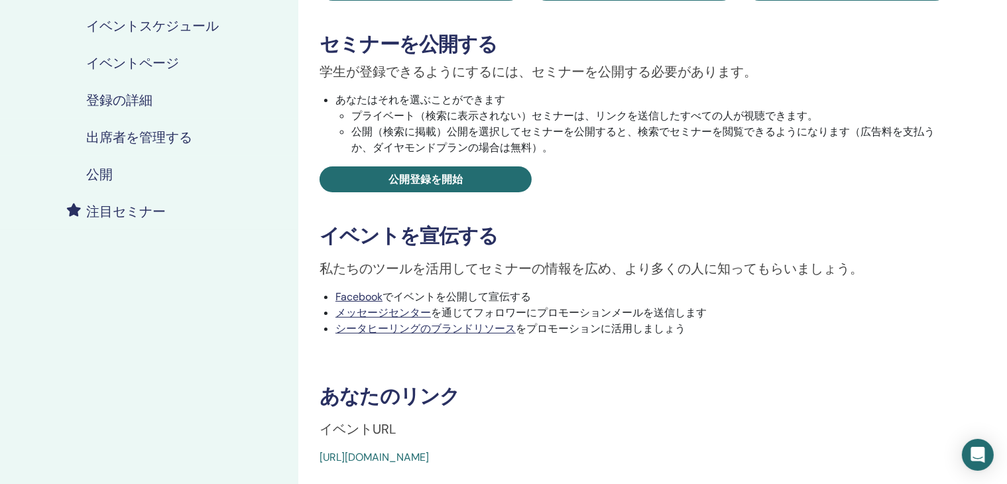
scroll to position [199, 0]
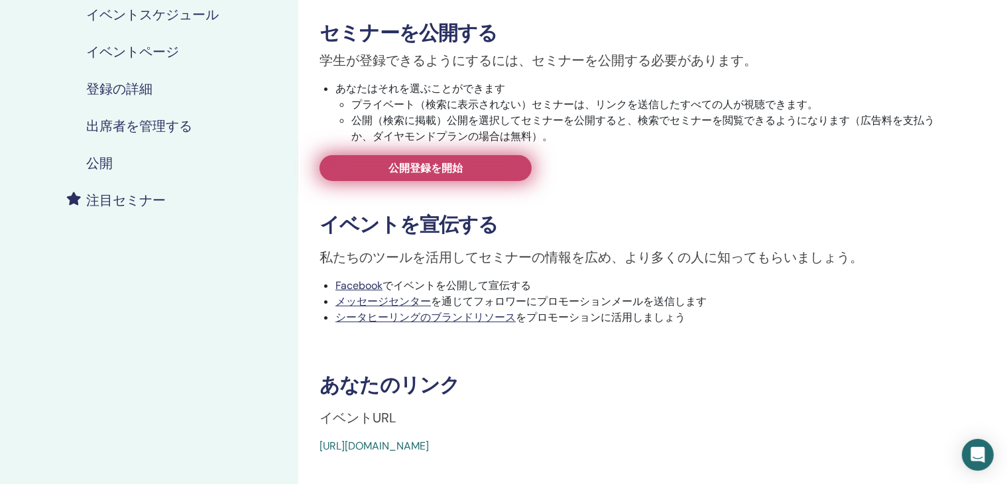
click at [438, 170] on font "公開登録を開始" at bounding box center [425, 168] width 74 height 14
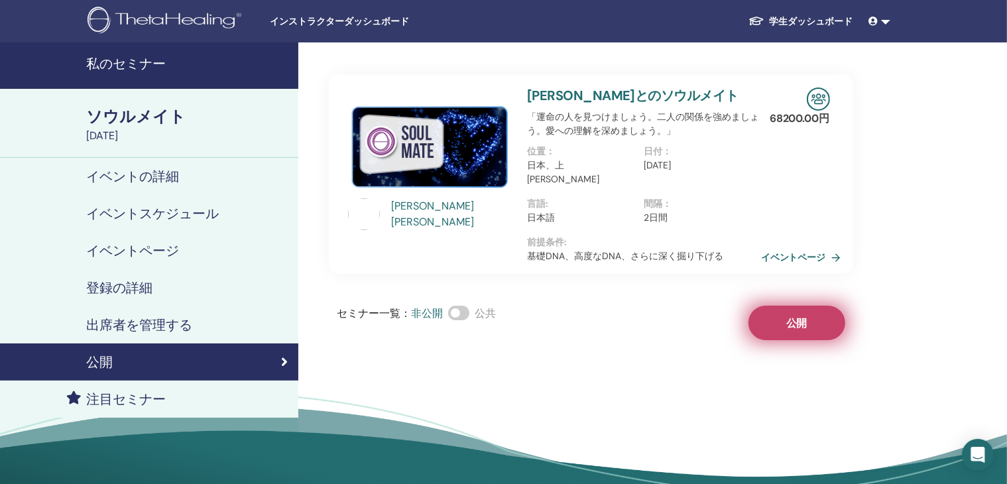
click at [793, 316] on font "公開" at bounding box center [796, 323] width 21 height 14
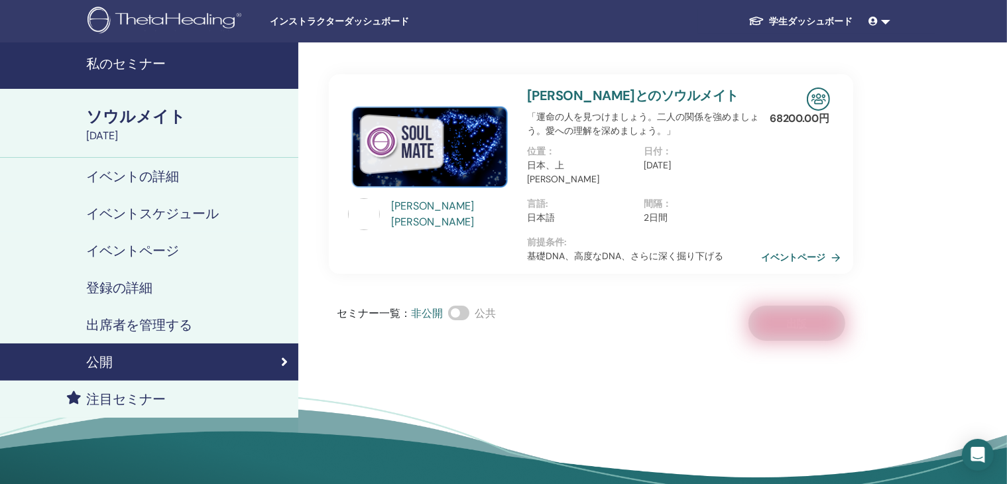
click at [616, 93] on font "宮武信子とのソウルメイト" at bounding box center [632, 95] width 211 height 17
click at [795, 252] on font "イベントページ" at bounding box center [795, 258] width 65 height 12
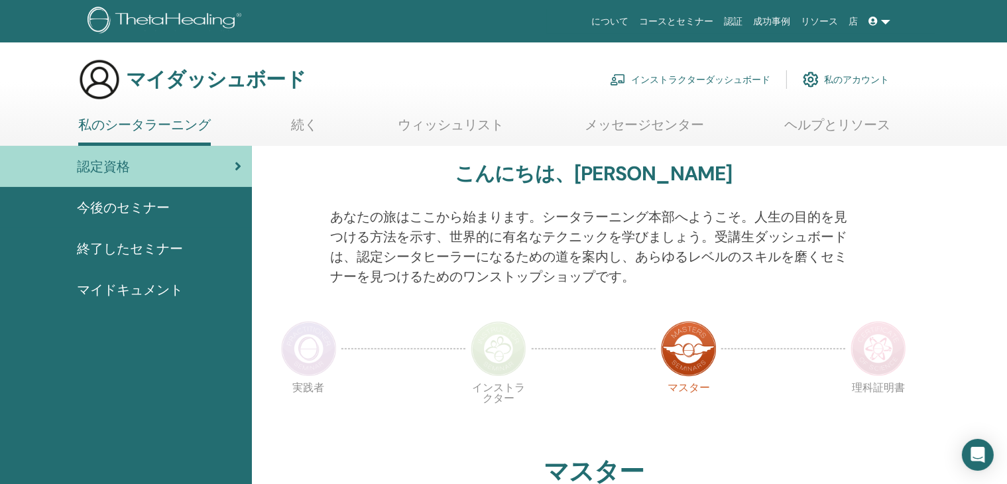
click at [107, 211] on font "今後のセミナー" at bounding box center [123, 207] width 93 height 17
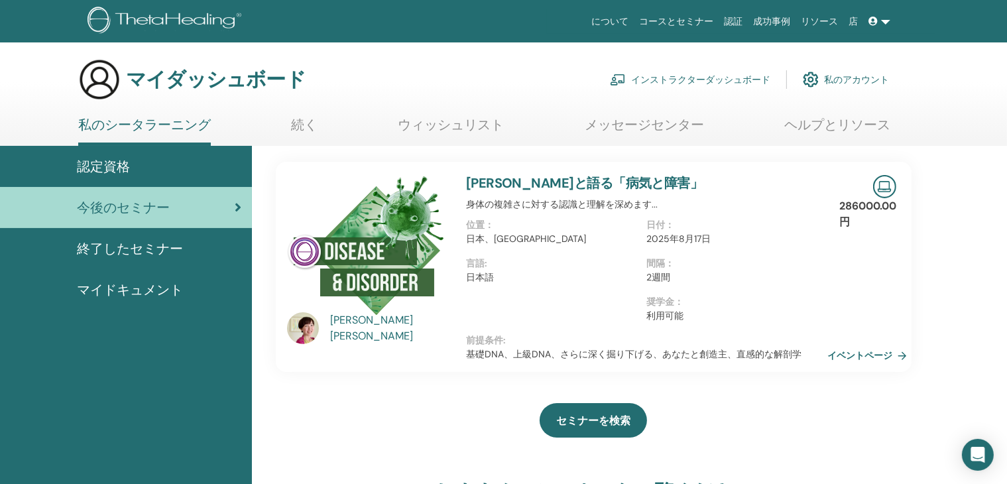
click at [106, 128] on font "私のシータラーニング" at bounding box center [144, 124] width 133 height 17
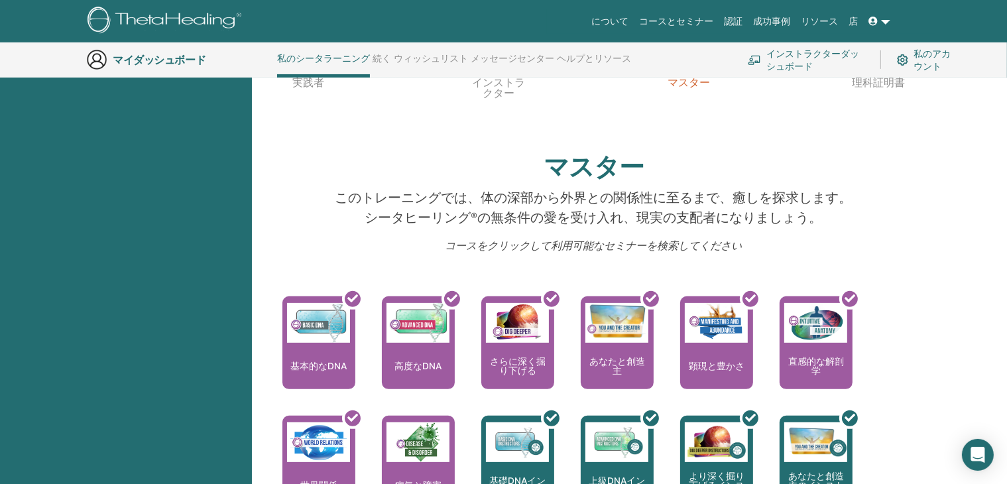
scroll to position [167, 0]
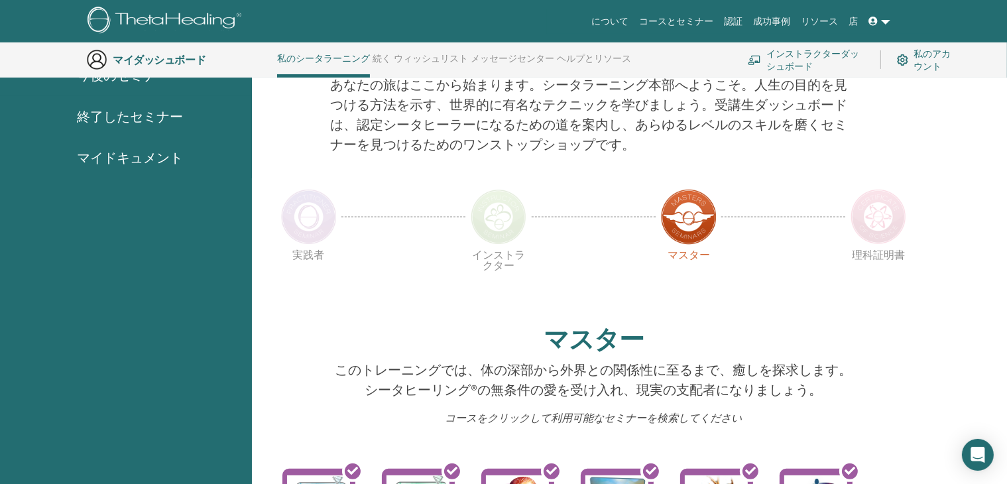
click at [797, 56] on font "インストラクターダッシュボード" at bounding box center [812, 60] width 93 height 25
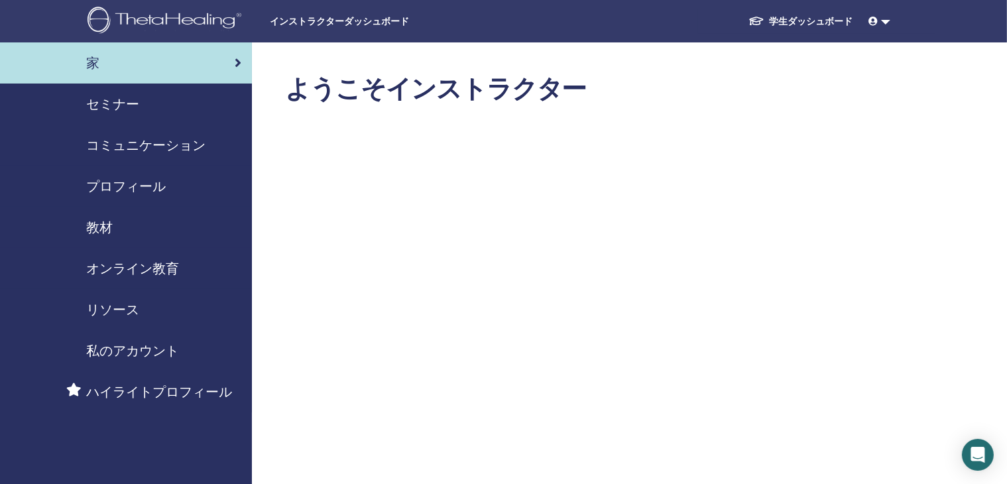
click at [108, 109] on font "セミナー" at bounding box center [112, 103] width 53 height 17
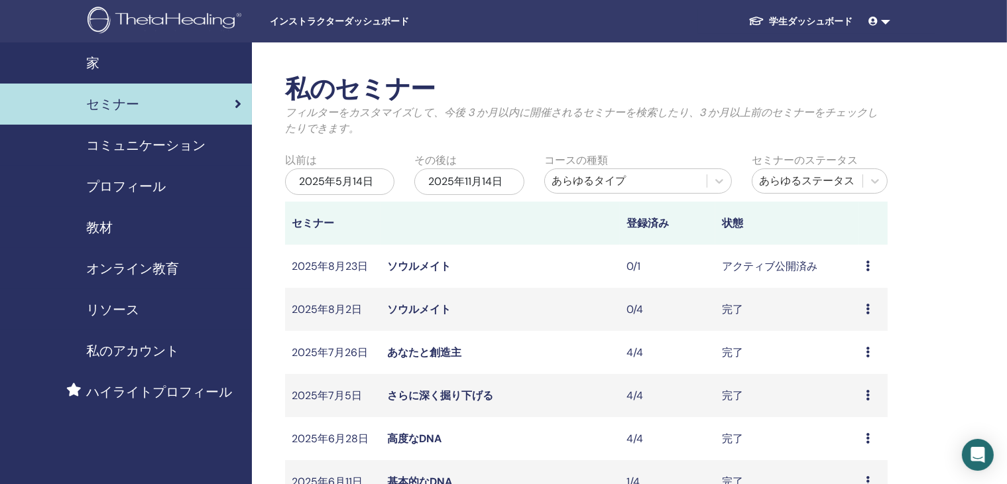
click at [866, 268] on icon at bounding box center [868, 265] width 4 height 11
click at [844, 298] on font "編集" at bounding box center [842, 299] width 21 height 14
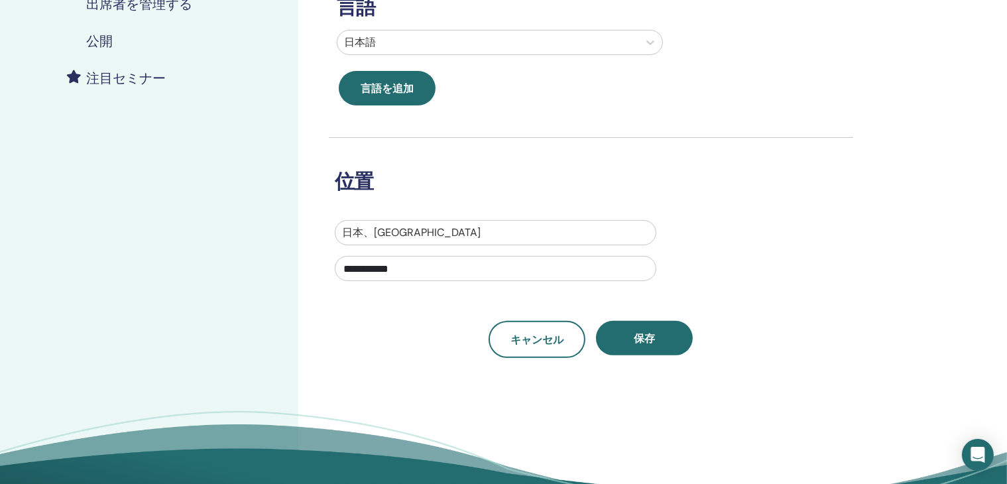
scroll to position [331, 0]
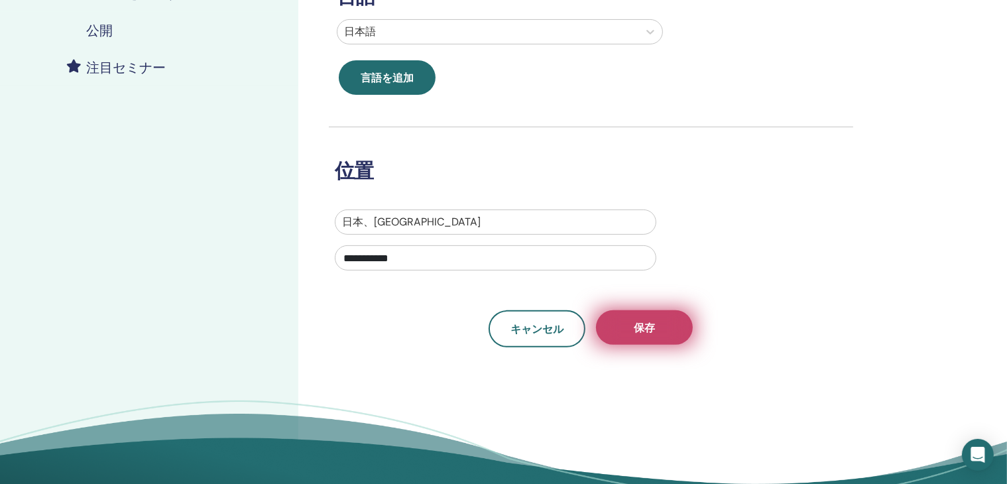
click at [655, 332] on button "保存" at bounding box center [644, 327] width 97 height 34
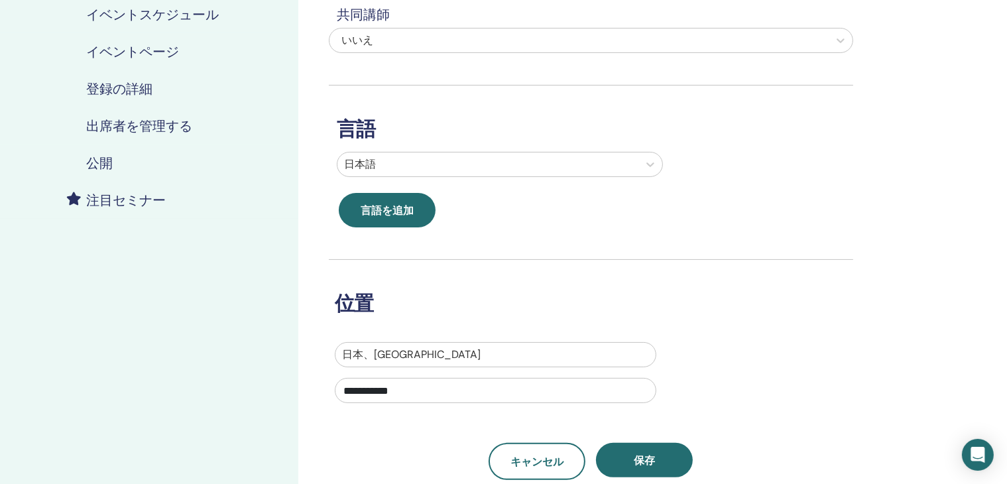
scroll to position [265, 0]
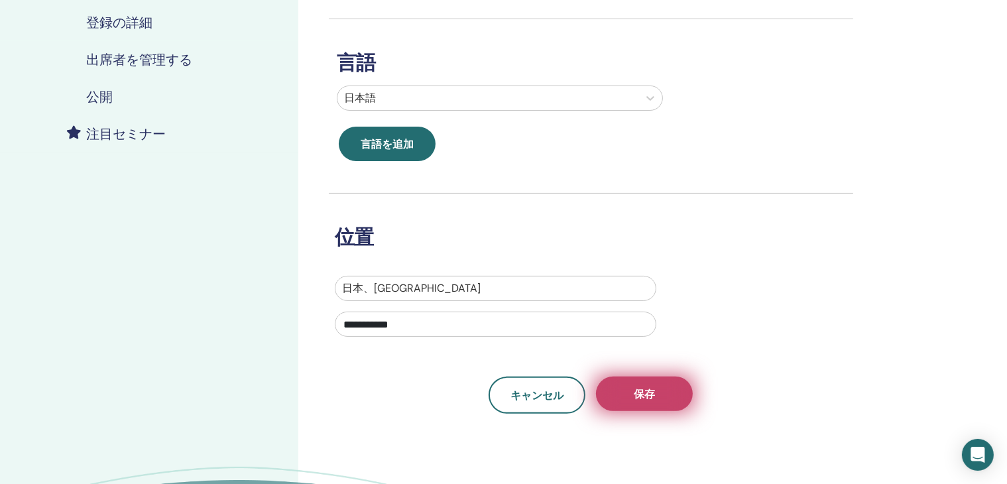
click at [649, 393] on font "保存" at bounding box center [644, 394] width 21 height 14
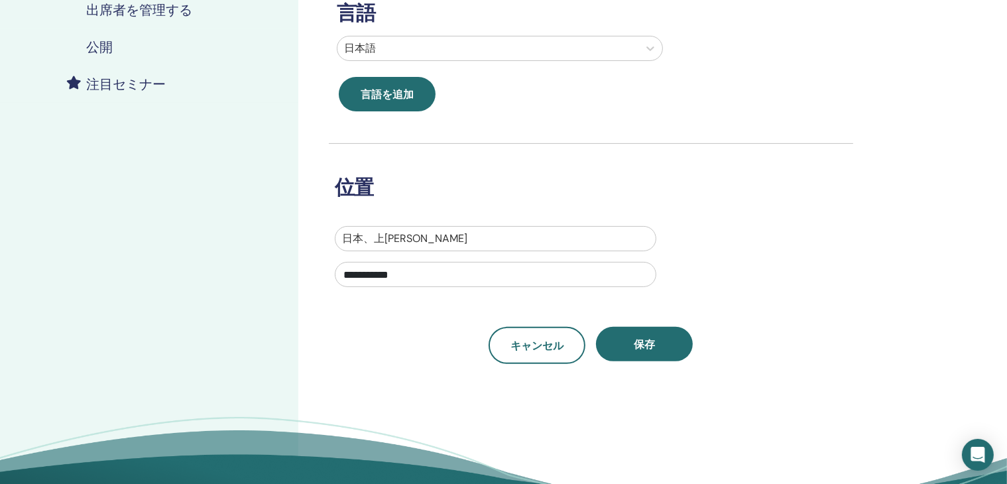
scroll to position [331, 0]
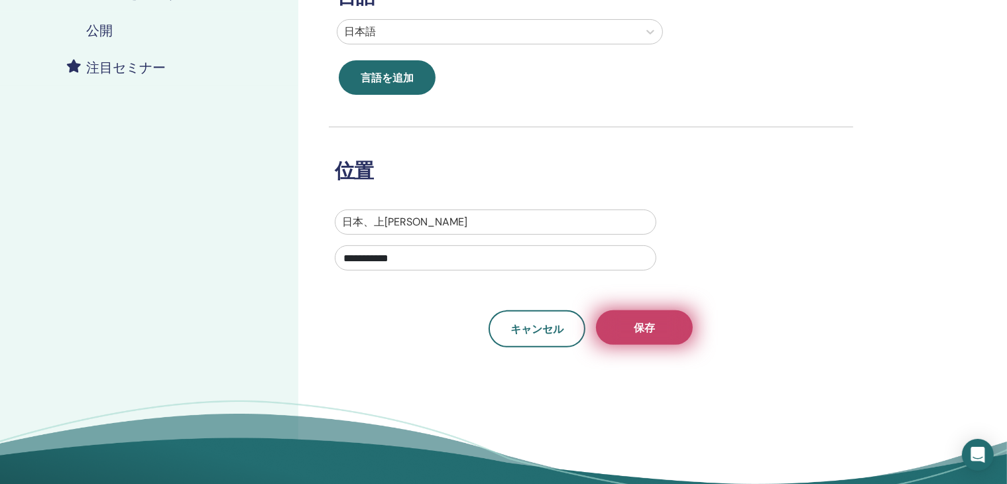
click at [644, 329] on font "保存" at bounding box center [644, 328] width 21 height 14
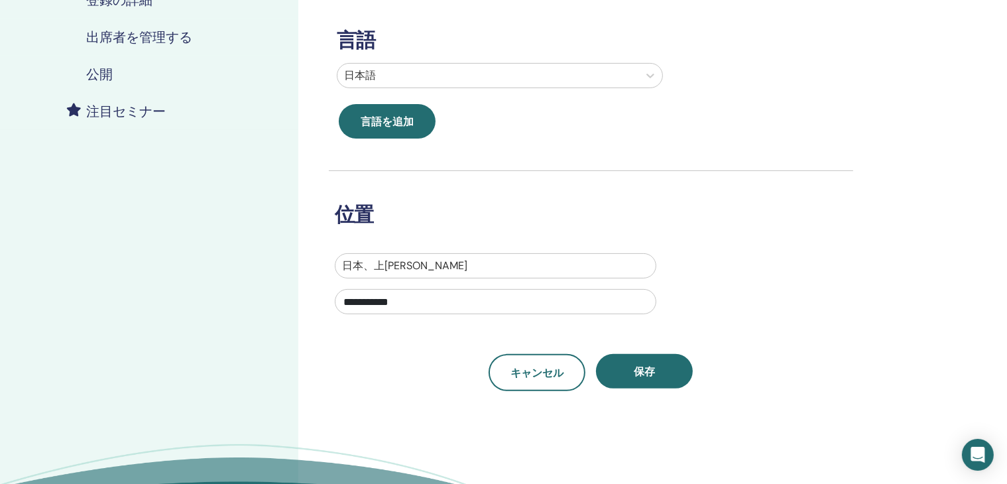
scroll to position [265, 0]
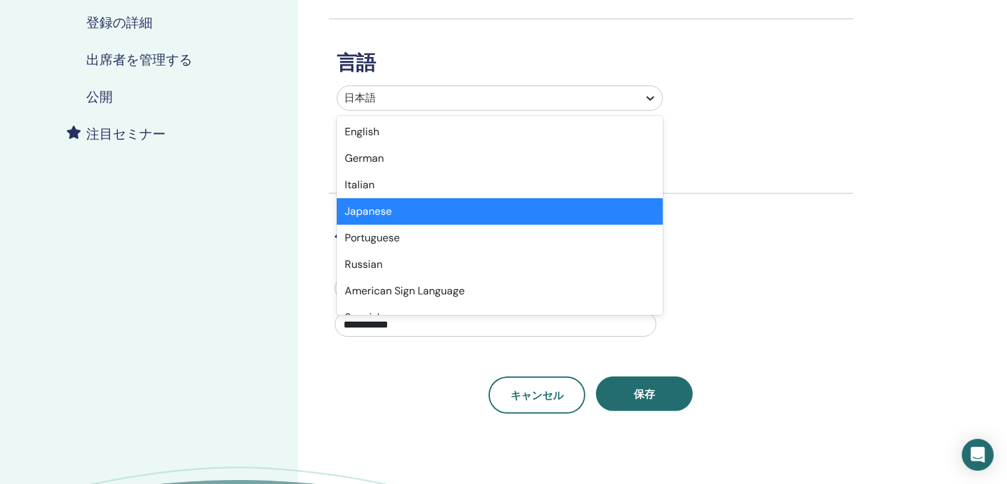
click at [649, 97] on icon at bounding box center [650, 98] width 8 height 5
click at [366, 209] on font "日本語" at bounding box center [361, 211] width 32 height 14
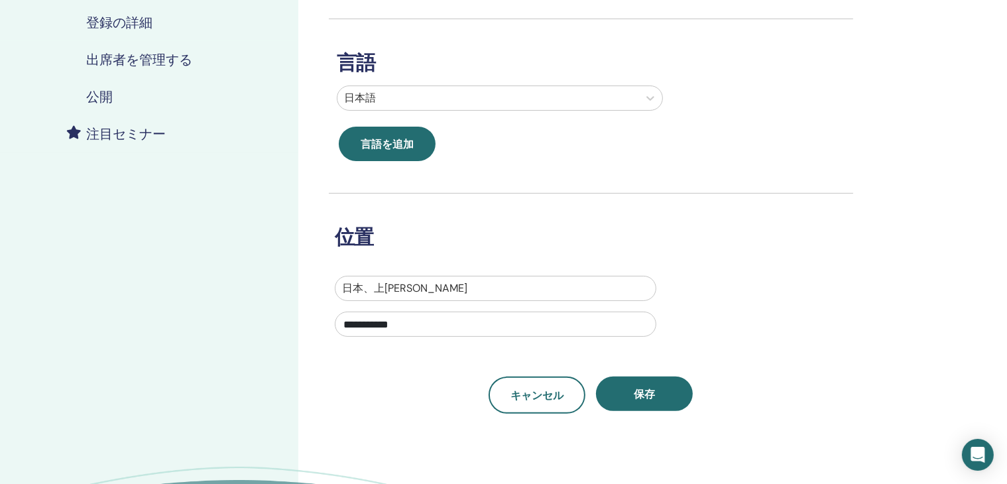
click at [440, 286] on div at bounding box center [495, 288] width 307 height 19
click at [435, 286] on div at bounding box center [495, 288] width 307 height 19
click at [375, 284] on div at bounding box center [495, 288] width 307 height 19
click at [431, 287] on div at bounding box center [495, 288] width 307 height 19
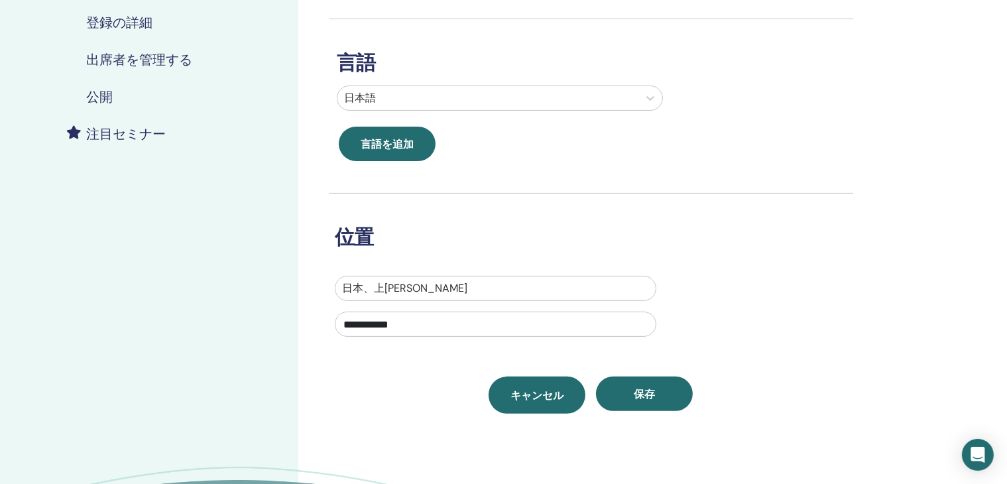
click at [536, 398] on font "キャンセル" at bounding box center [536, 395] width 53 height 14
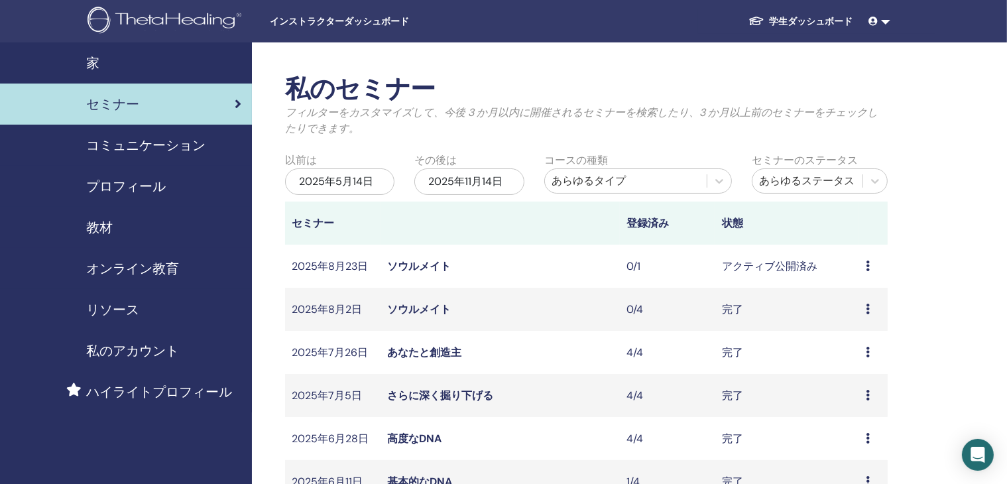
click at [870, 264] on div "プレビュー 編集 参加者 キャンセル" at bounding box center [873, 266] width 15 height 16
click at [851, 289] on font "編集" at bounding box center [846, 295] width 21 height 14
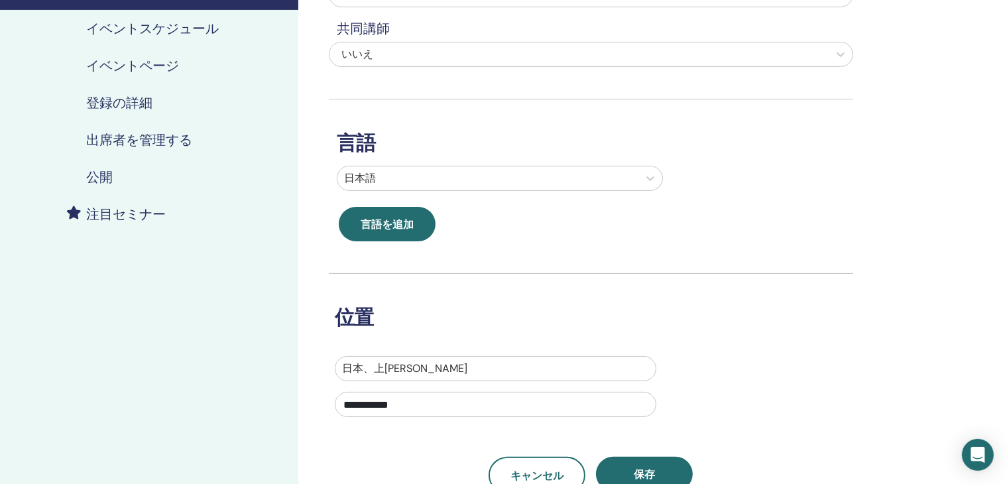
scroll to position [199, 0]
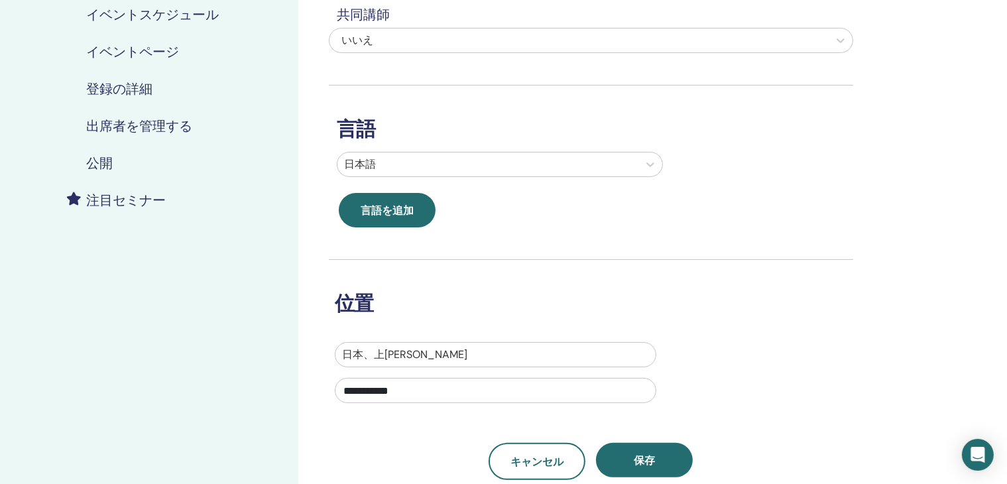
click at [414, 351] on div at bounding box center [495, 354] width 307 height 19
type input "*"
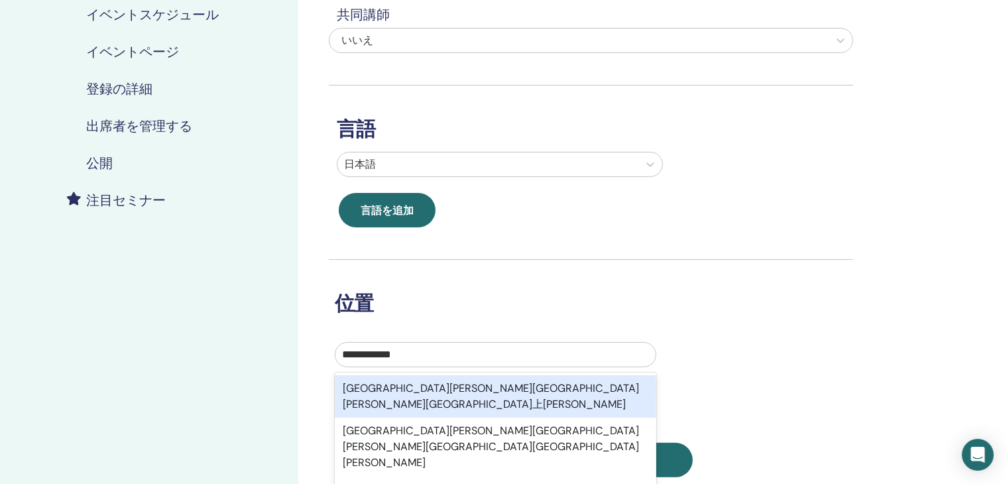
type input "**********"
click at [776, 360] on div "**********" at bounding box center [581, 376] width 512 height 69
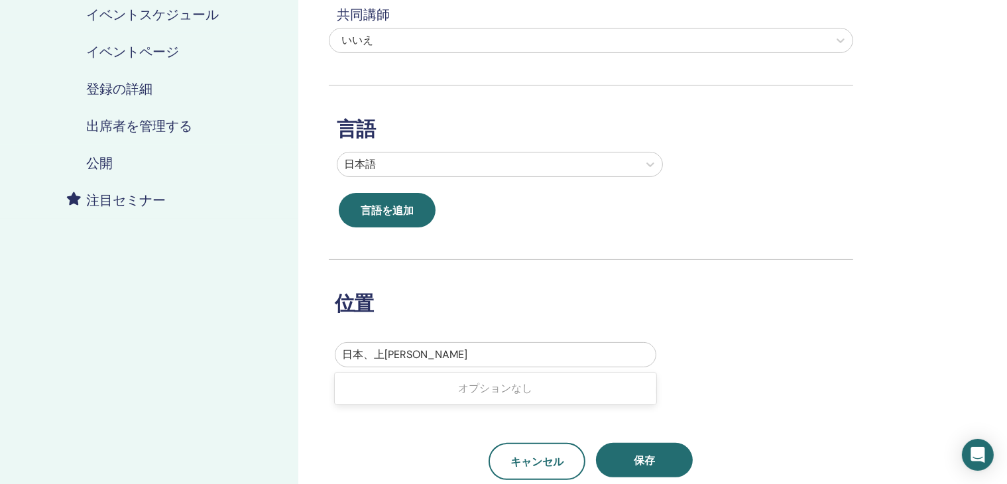
click at [480, 356] on div at bounding box center [495, 354] width 307 height 19
click at [488, 355] on div at bounding box center [495, 354] width 307 height 19
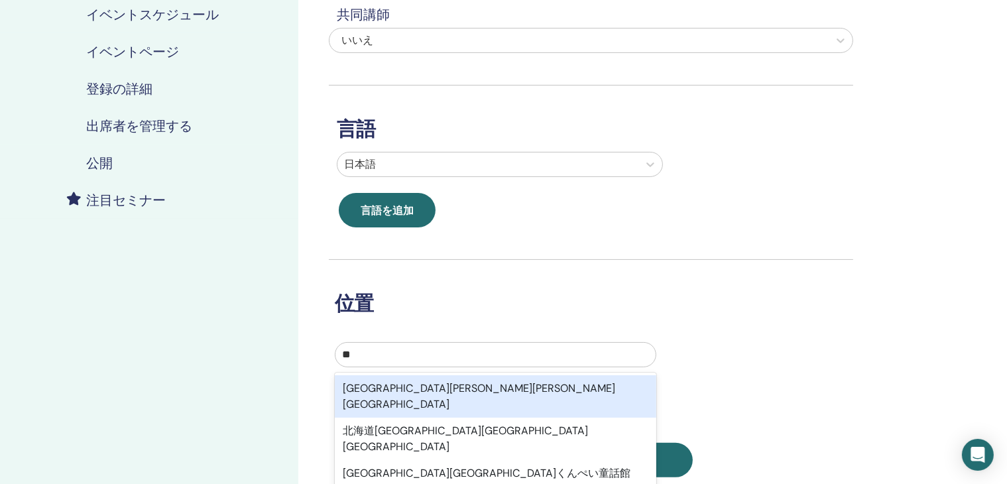
type input "*"
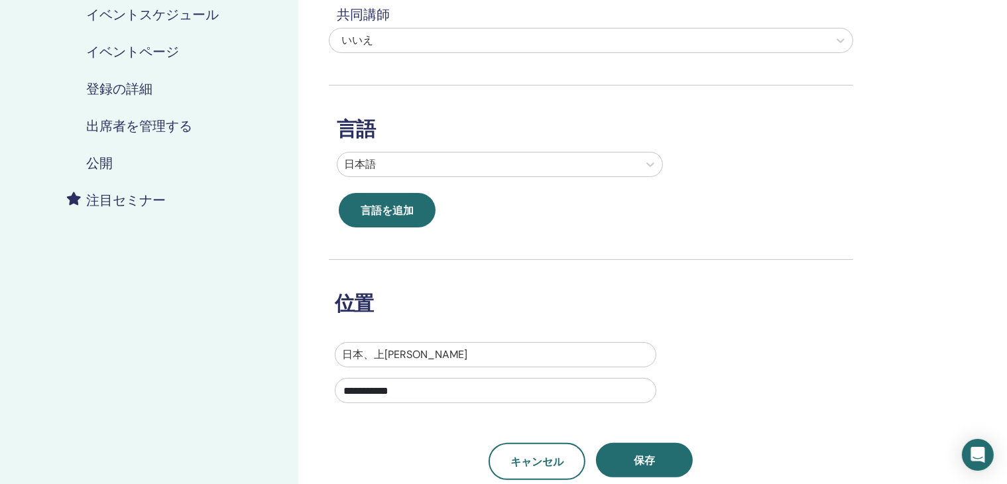
click at [928, 233] on div "**********" at bounding box center [633, 255] width 671 height 822
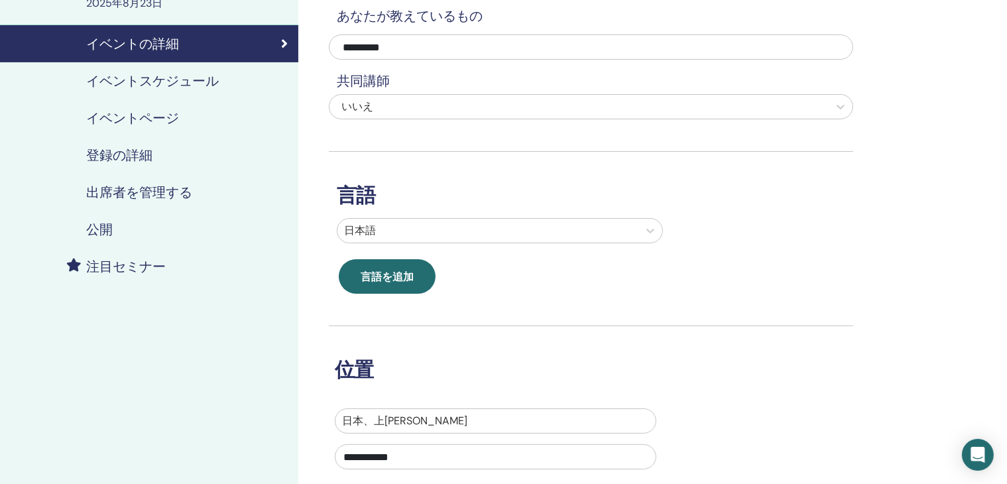
scroll to position [331, 0]
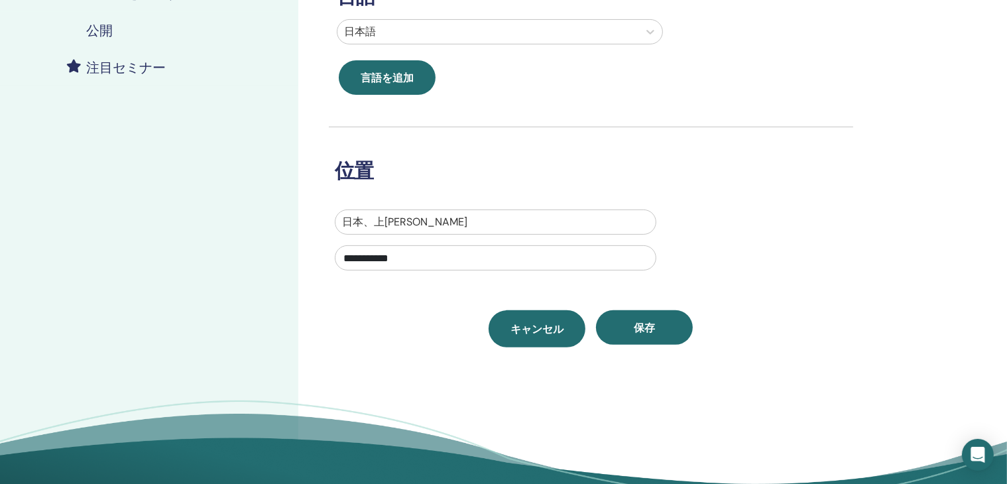
click at [538, 325] on font "キャンセル" at bounding box center [536, 329] width 53 height 14
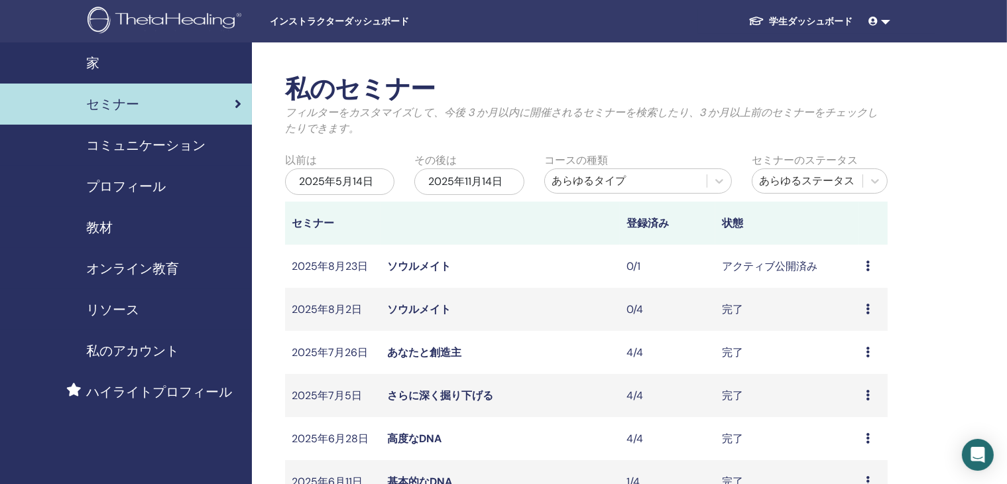
click at [866, 267] on icon at bounding box center [868, 265] width 4 height 11
click at [843, 316] on font "参加者" at bounding box center [846, 318] width 32 height 14
click at [866, 270] on icon at bounding box center [868, 265] width 4 height 11
click at [838, 303] on font "編集" at bounding box center [842, 301] width 21 height 14
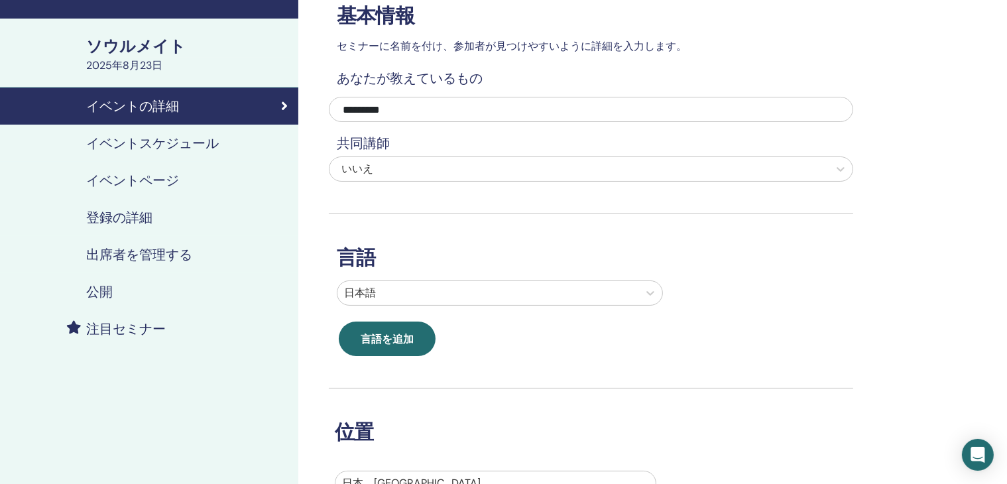
scroll to position [199, 0]
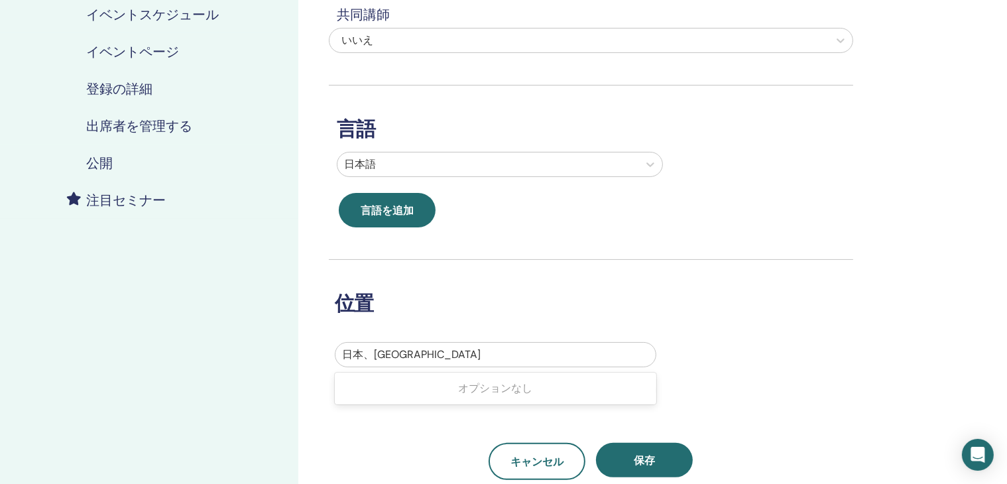
click at [480, 346] on div at bounding box center [495, 354] width 307 height 19
click at [376, 353] on div at bounding box center [495, 354] width 307 height 19
drag, startPoint x: 344, startPoint y: 357, endPoint x: 370, endPoint y: 352, distance: 26.4
click at [370, 352] on div at bounding box center [495, 354] width 307 height 19
click at [477, 388] on font "オプションなし" at bounding box center [496, 388] width 74 height 14
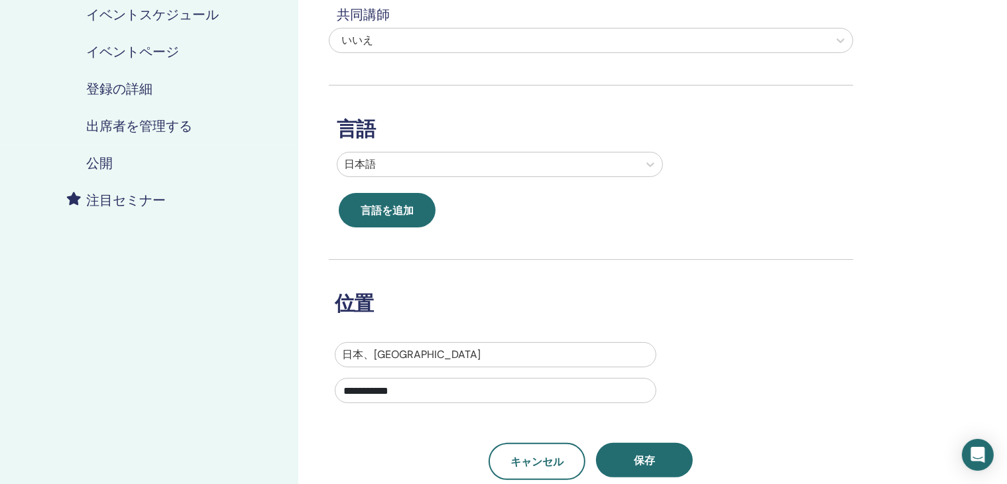
click at [456, 359] on div at bounding box center [495, 354] width 307 height 19
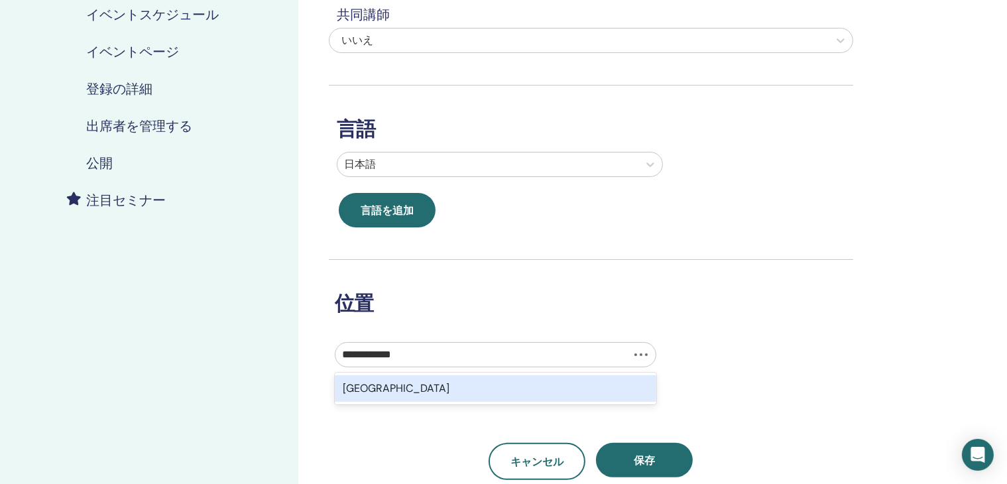
type input "*********"
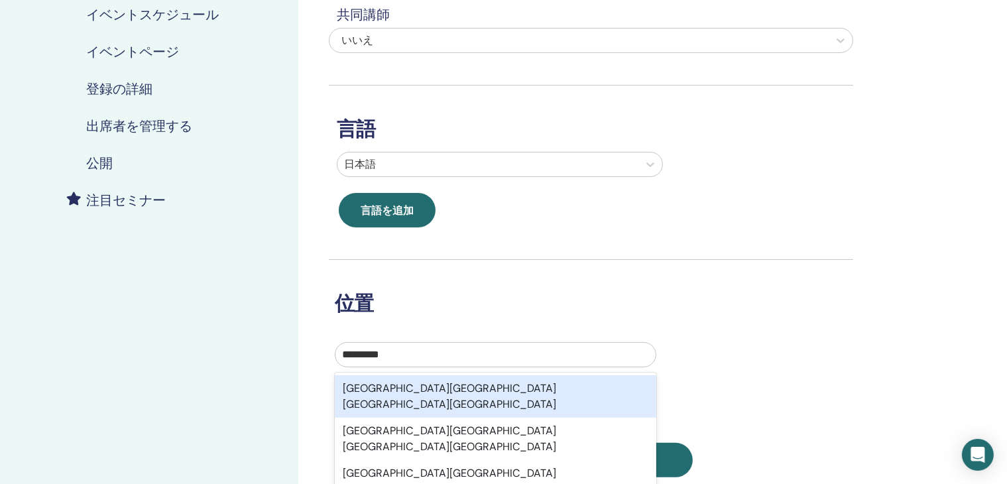
click at [453, 390] on font "[GEOGRAPHIC_DATA][GEOGRAPHIC_DATA][GEOGRAPHIC_DATA][GEOGRAPHIC_DATA]" at bounding box center [449, 396] width 213 height 30
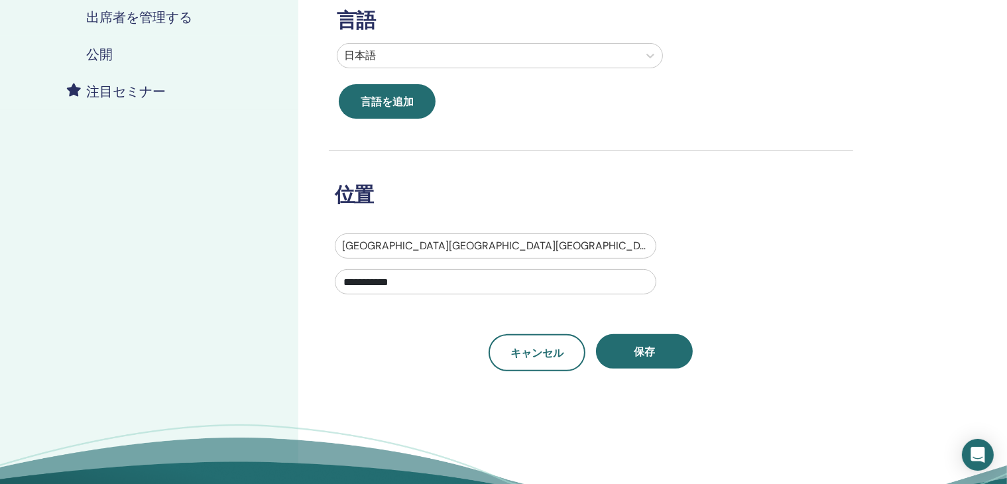
scroll to position [331, 0]
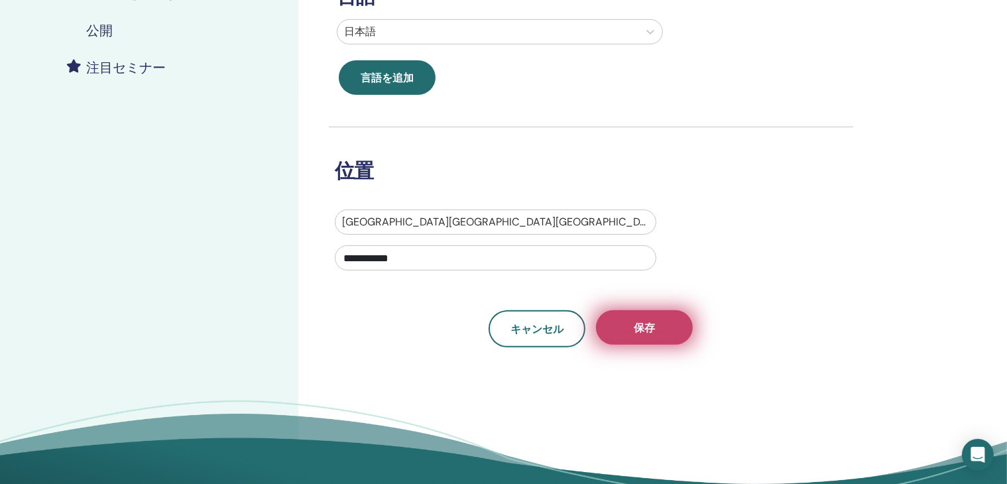
click at [649, 328] on font "保存" at bounding box center [644, 328] width 21 height 14
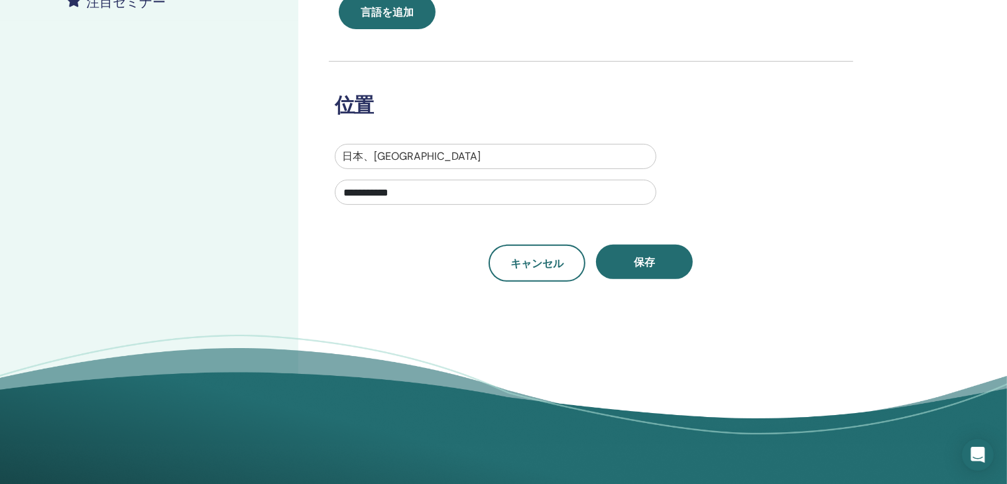
scroll to position [398, 0]
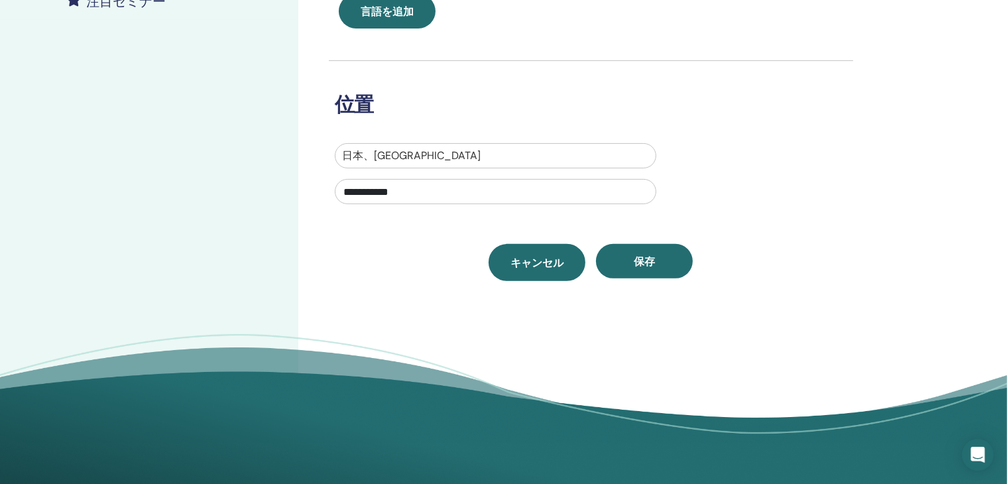
click at [547, 266] on font "キャンセル" at bounding box center [536, 263] width 53 height 14
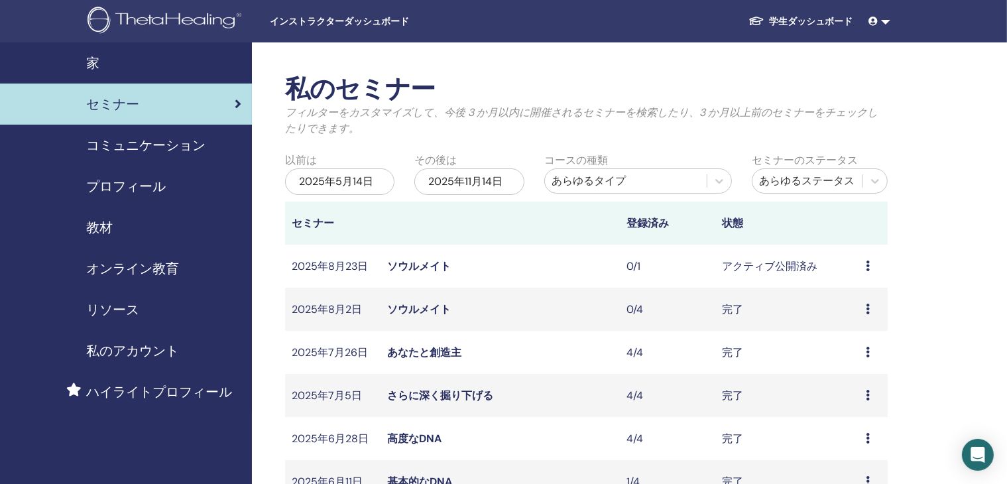
click at [866, 268] on icon at bounding box center [868, 265] width 4 height 11
click at [845, 343] on font "キャンセル" at bounding box center [856, 339] width 53 height 14
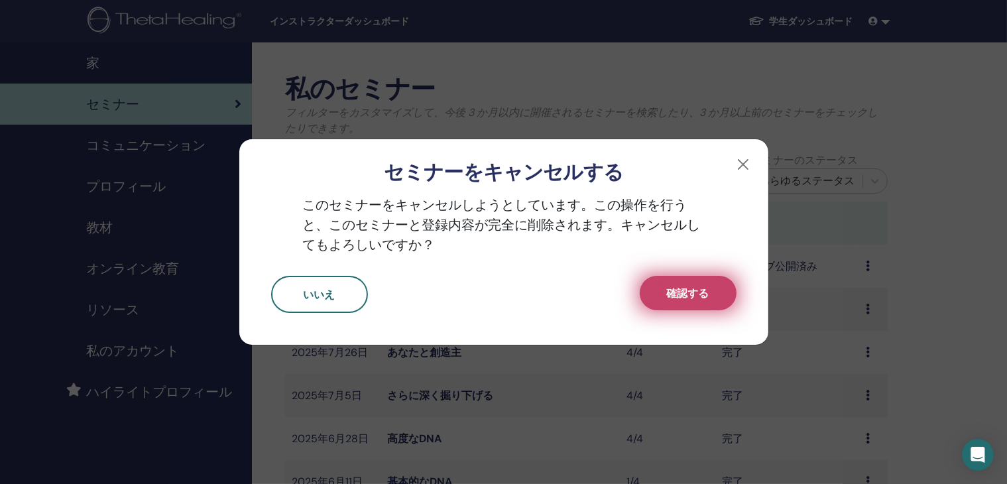
click at [705, 292] on font "確認する" at bounding box center [688, 293] width 42 height 14
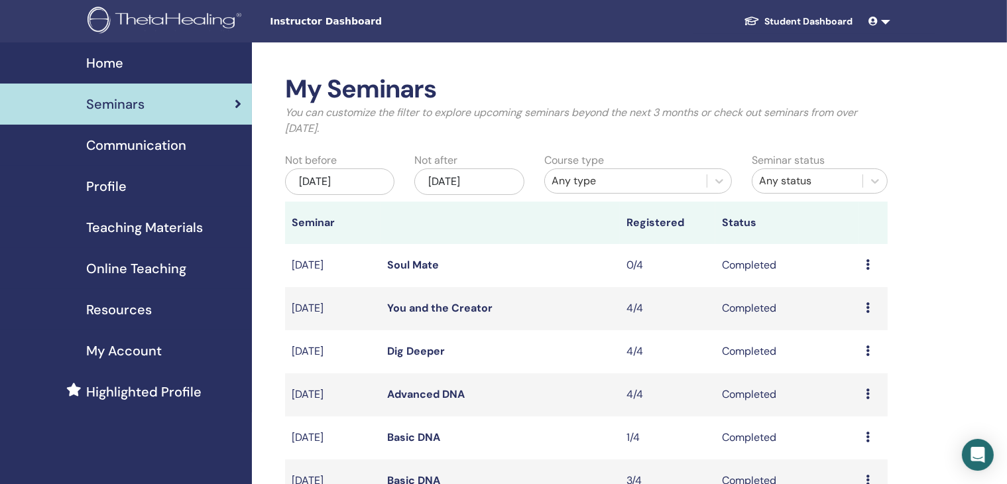
click at [845, 22] on link "Student Dashboard" at bounding box center [798, 21] width 131 height 25
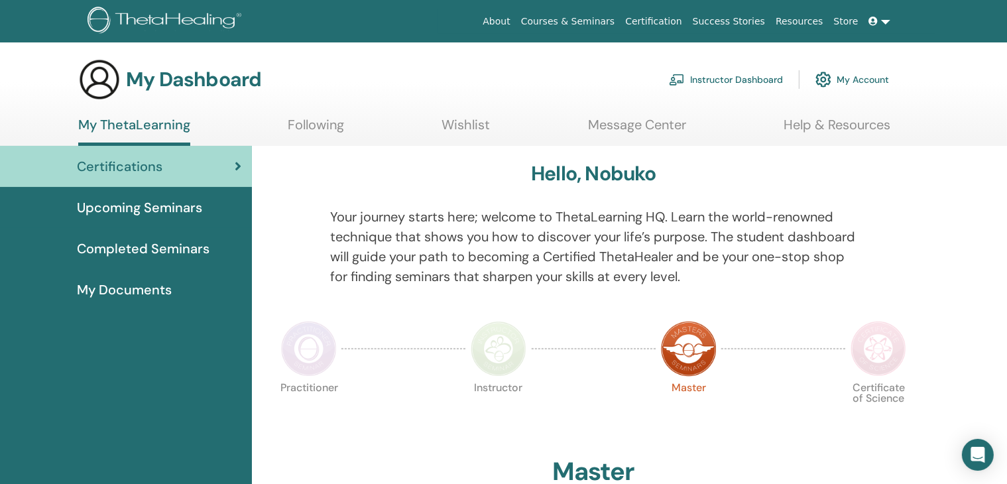
click at [748, 80] on link "Instructor Dashboard" at bounding box center [726, 79] width 114 height 29
